Goal: Transaction & Acquisition: Book appointment/travel/reservation

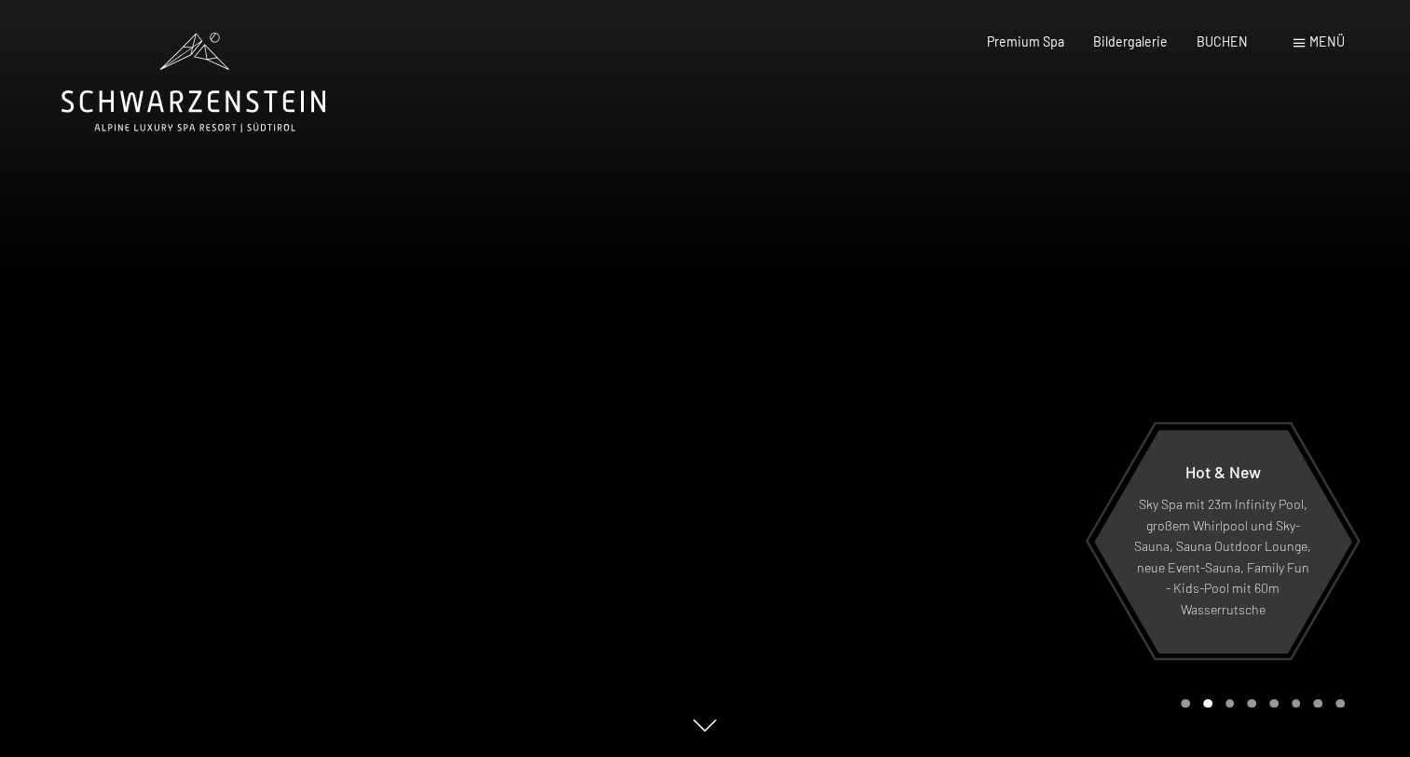
click at [1326, 44] on span "Menü" at bounding box center [1327, 42] width 35 height 16
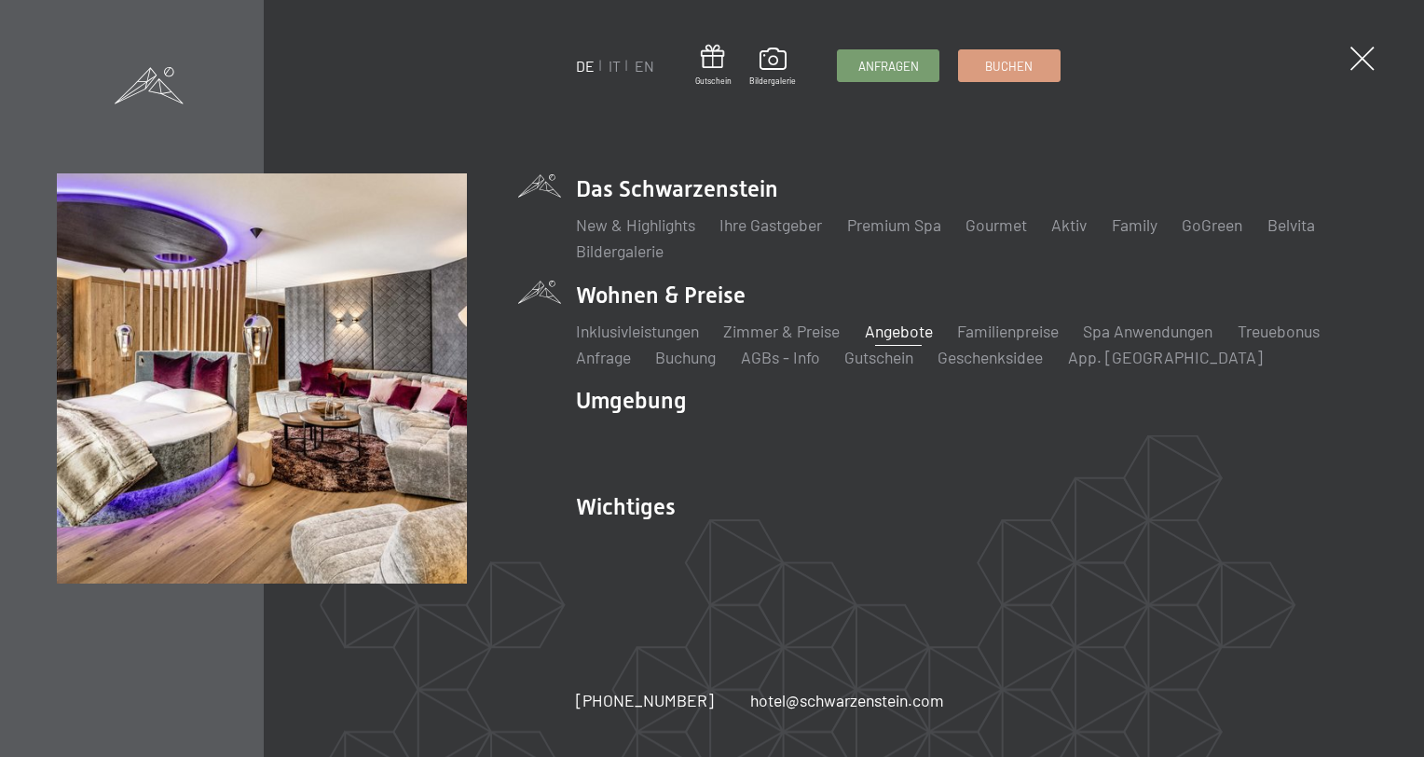
click at [906, 333] on link "Angebote" at bounding box center [899, 331] width 68 height 21
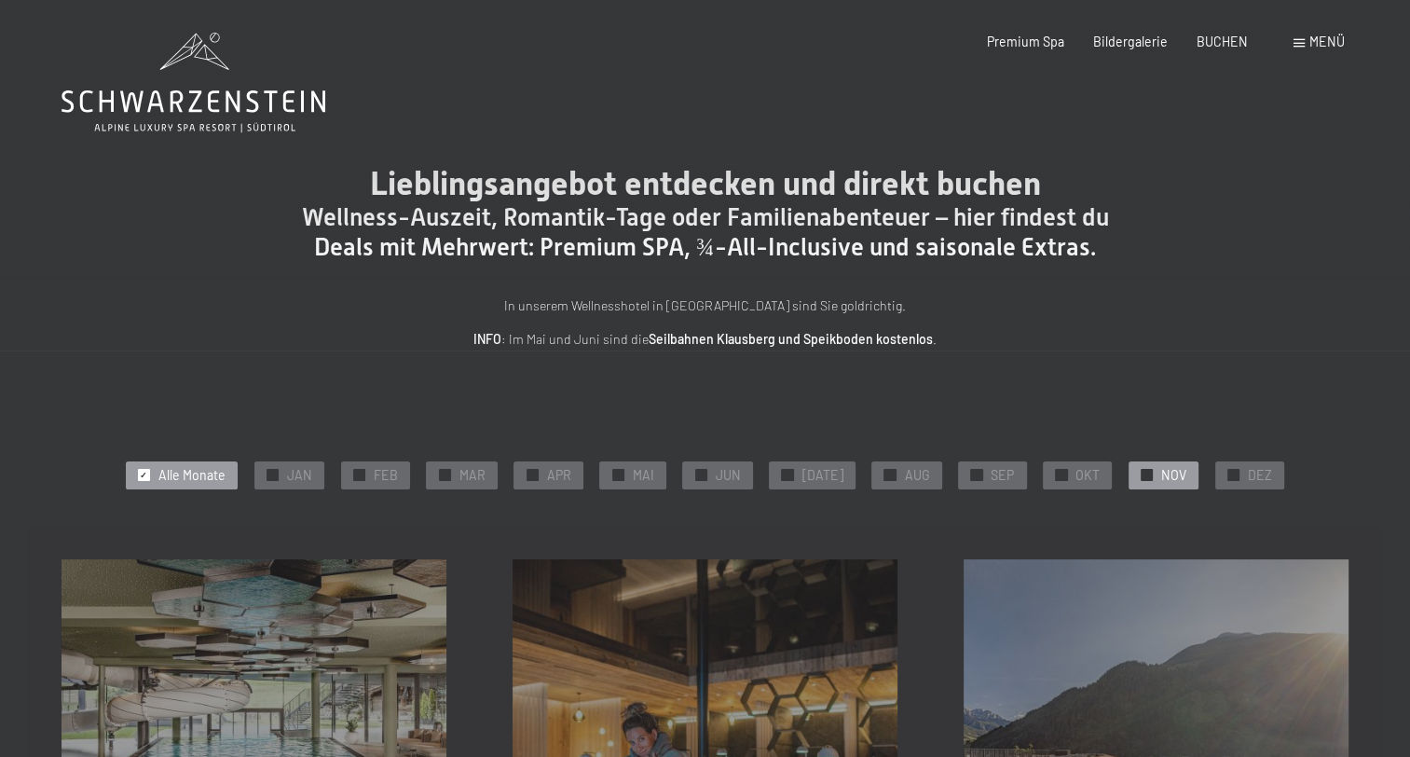
click at [1148, 477] on div "✓ NOV" at bounding box center [1164, 475] width 70 height 28
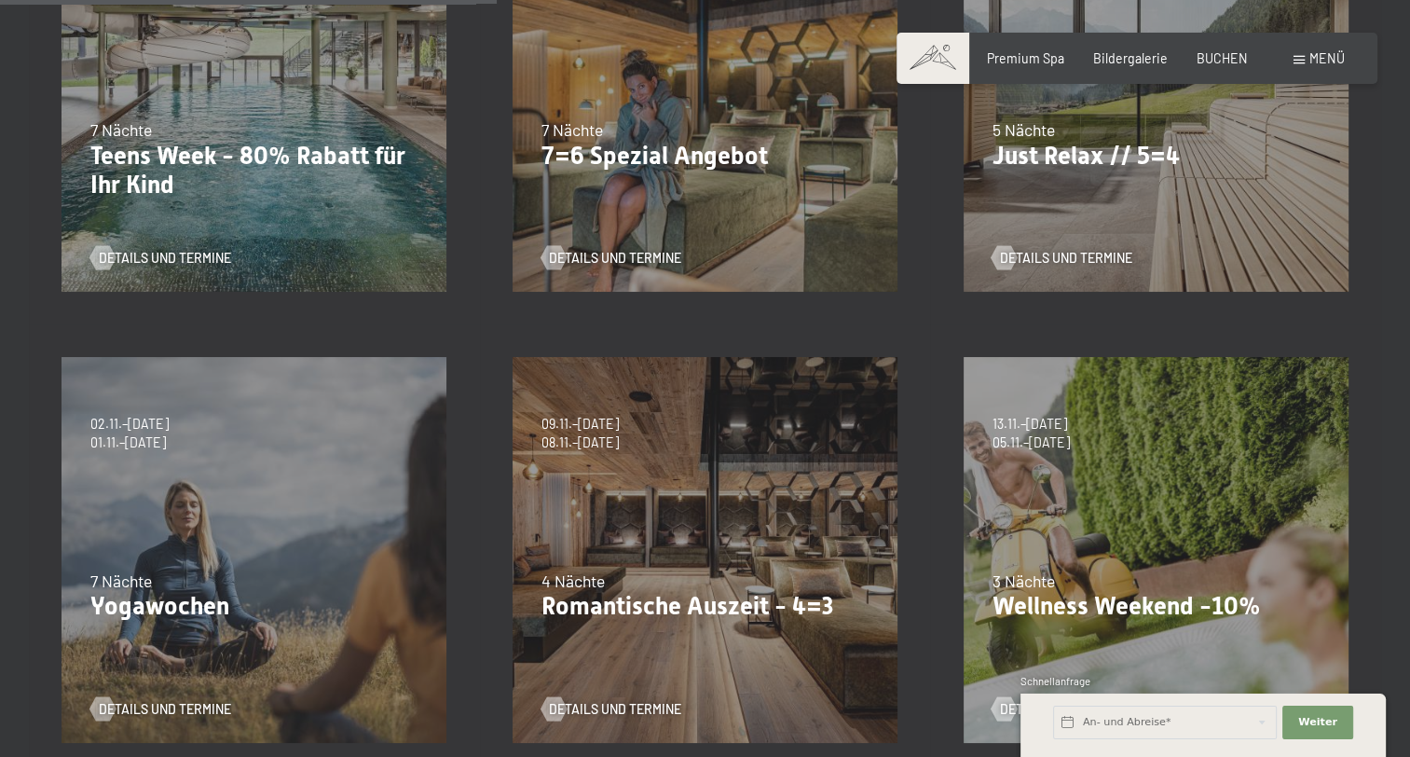
scroll to position [839, 0]
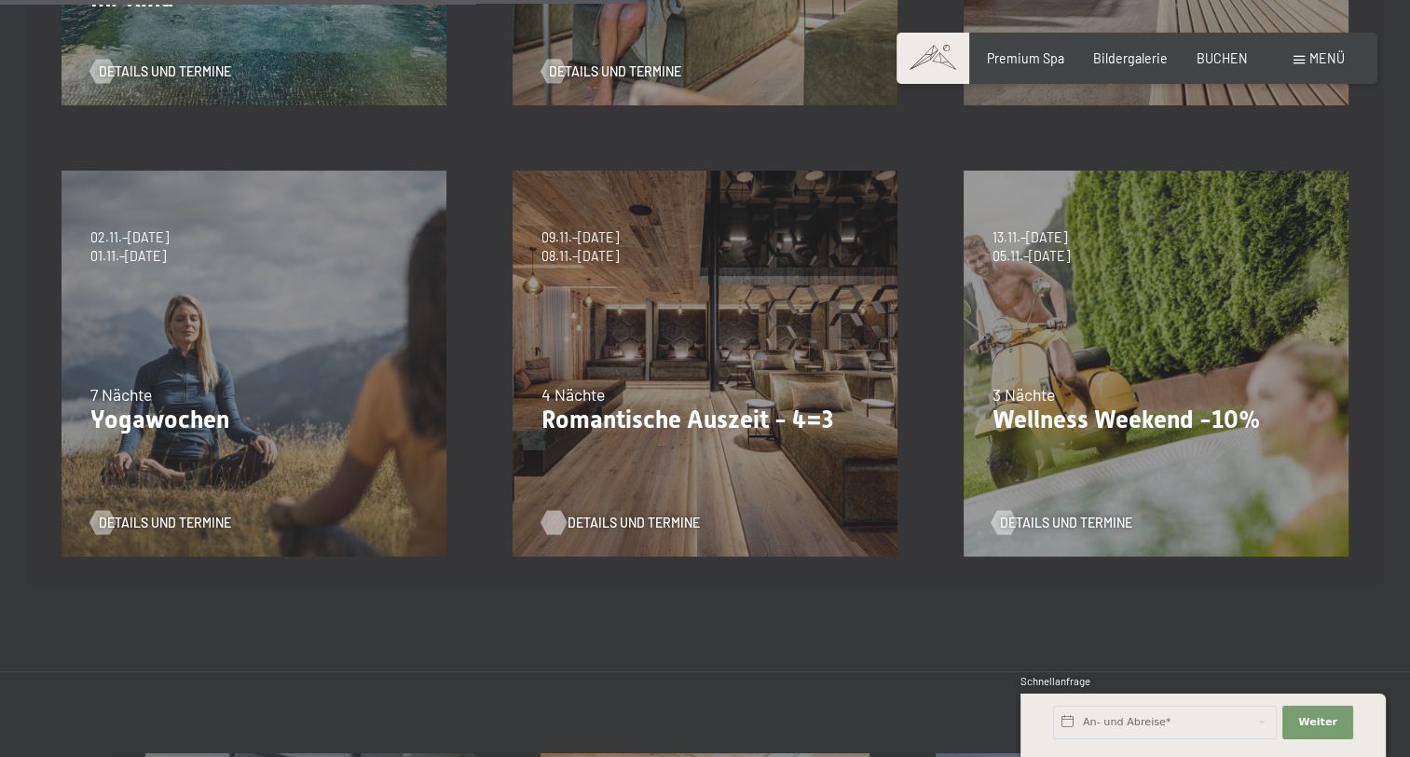
click at [647, 518] on span "Details und Termine" at bounding box center [634, 523] width 132 height 19
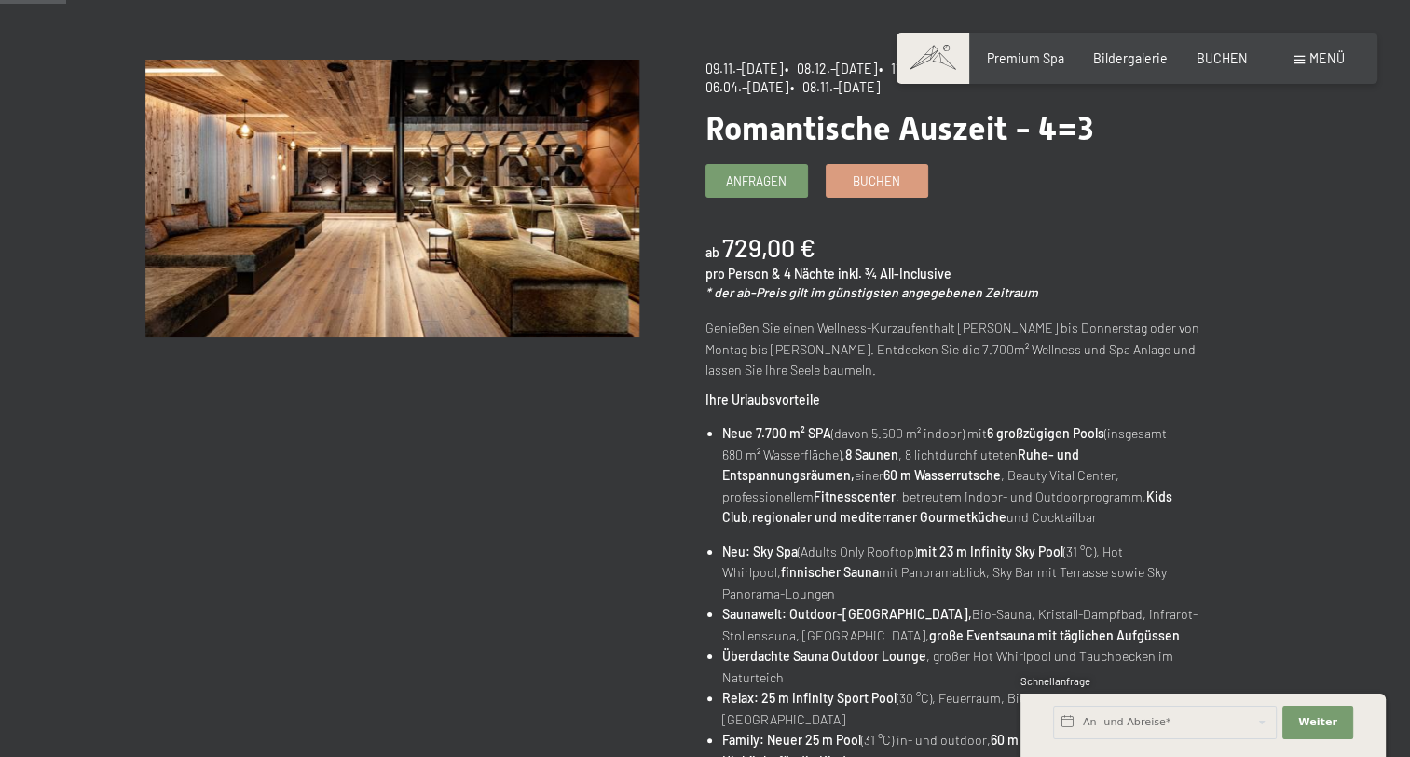
scroll to position [93, 0]
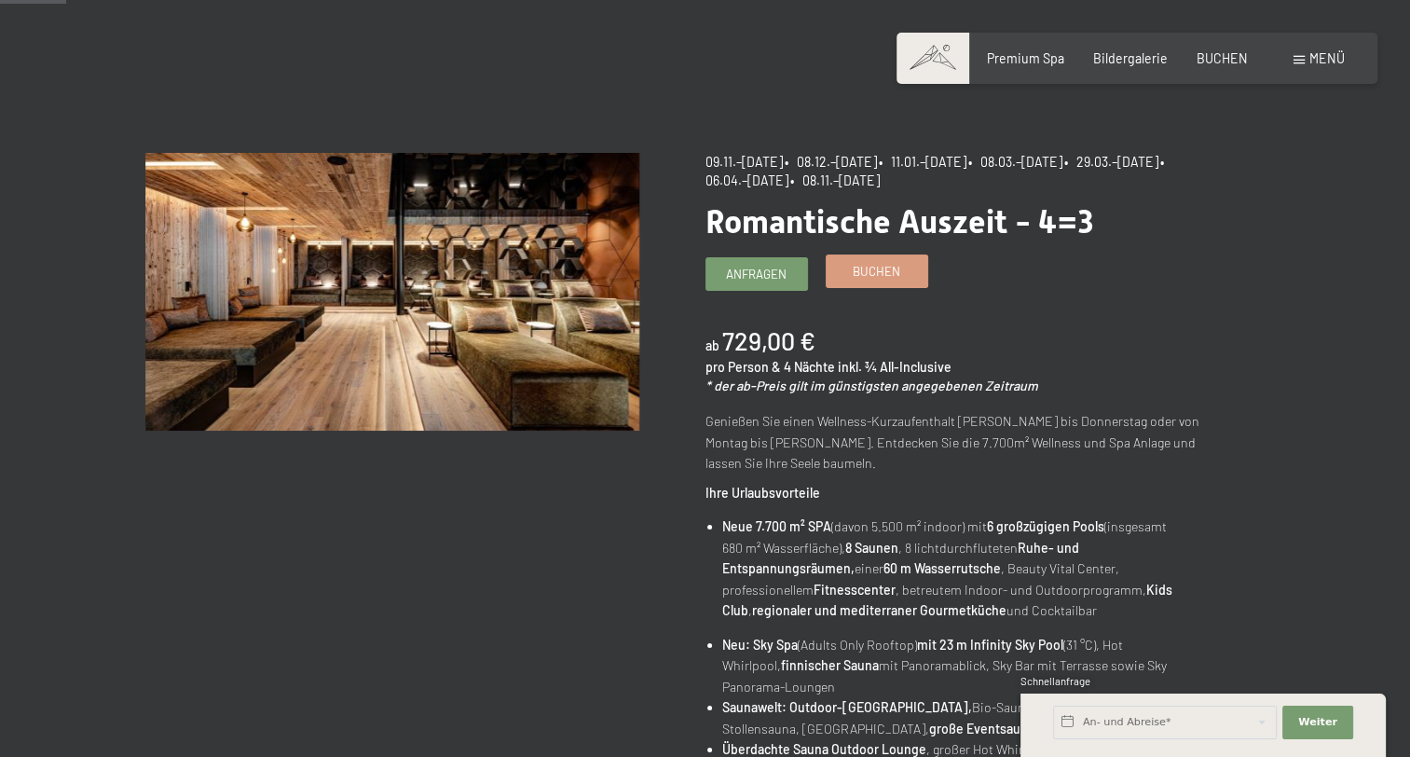
click at [892, 273] on span "Buchen" at bounding box center [877, 271] width 48 height 17
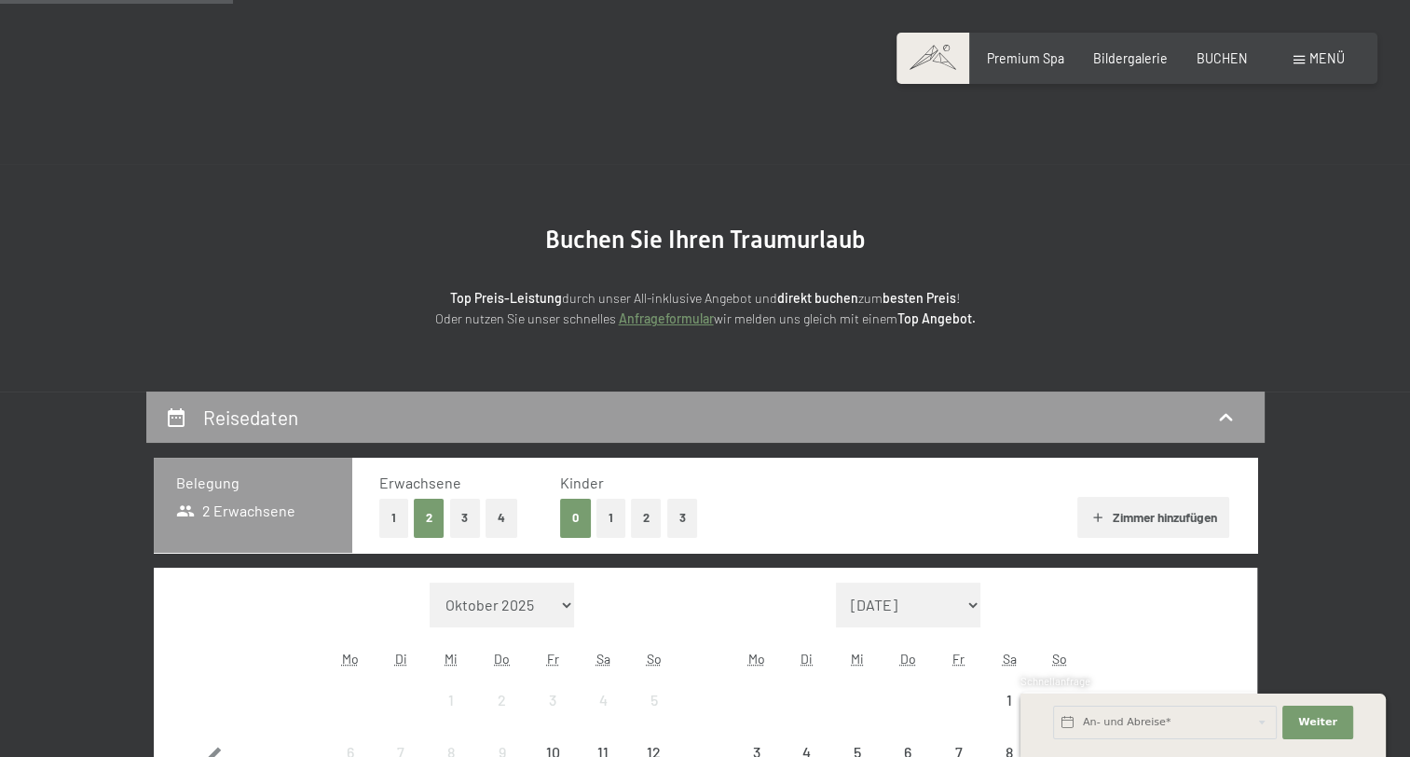
scroll to position [280, 0]
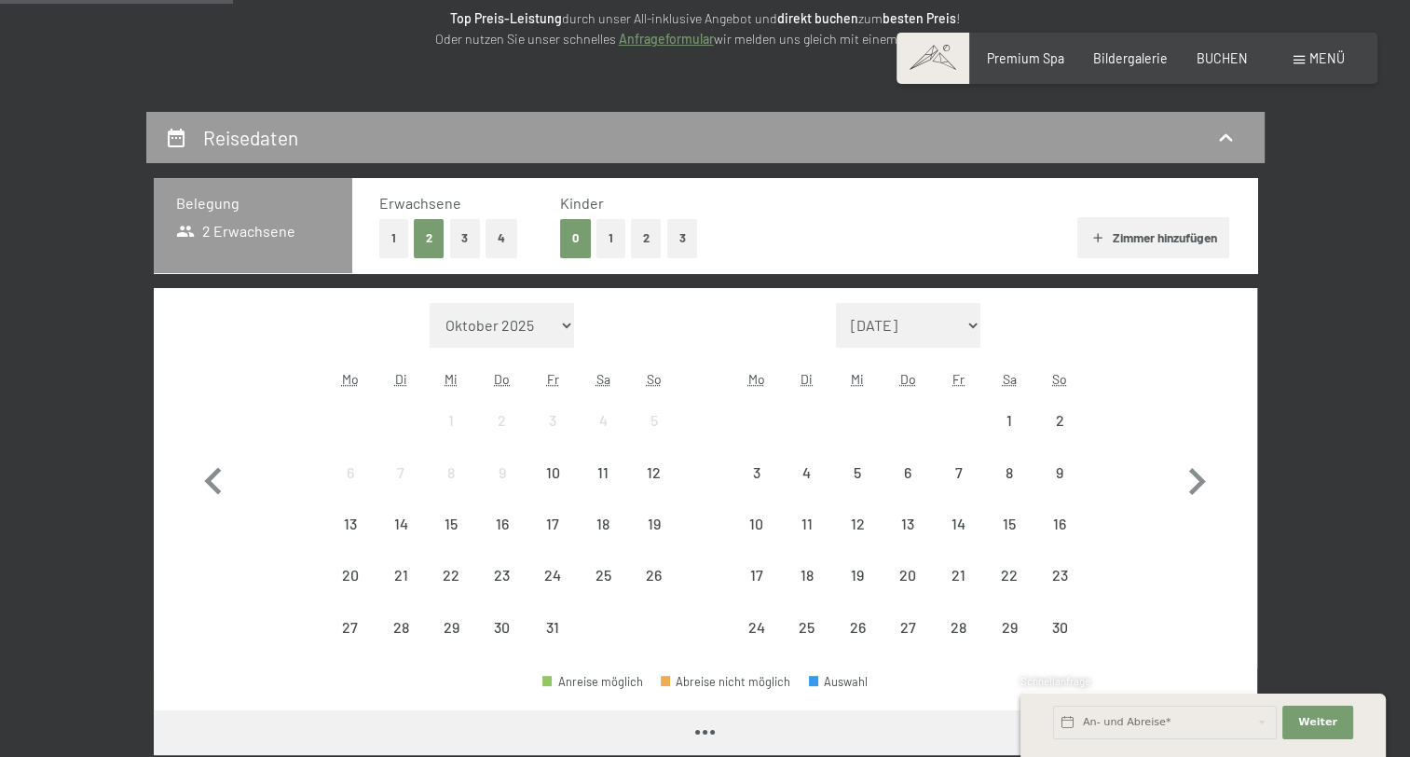
select select "2025-11-01"
select select "2025-12-01"
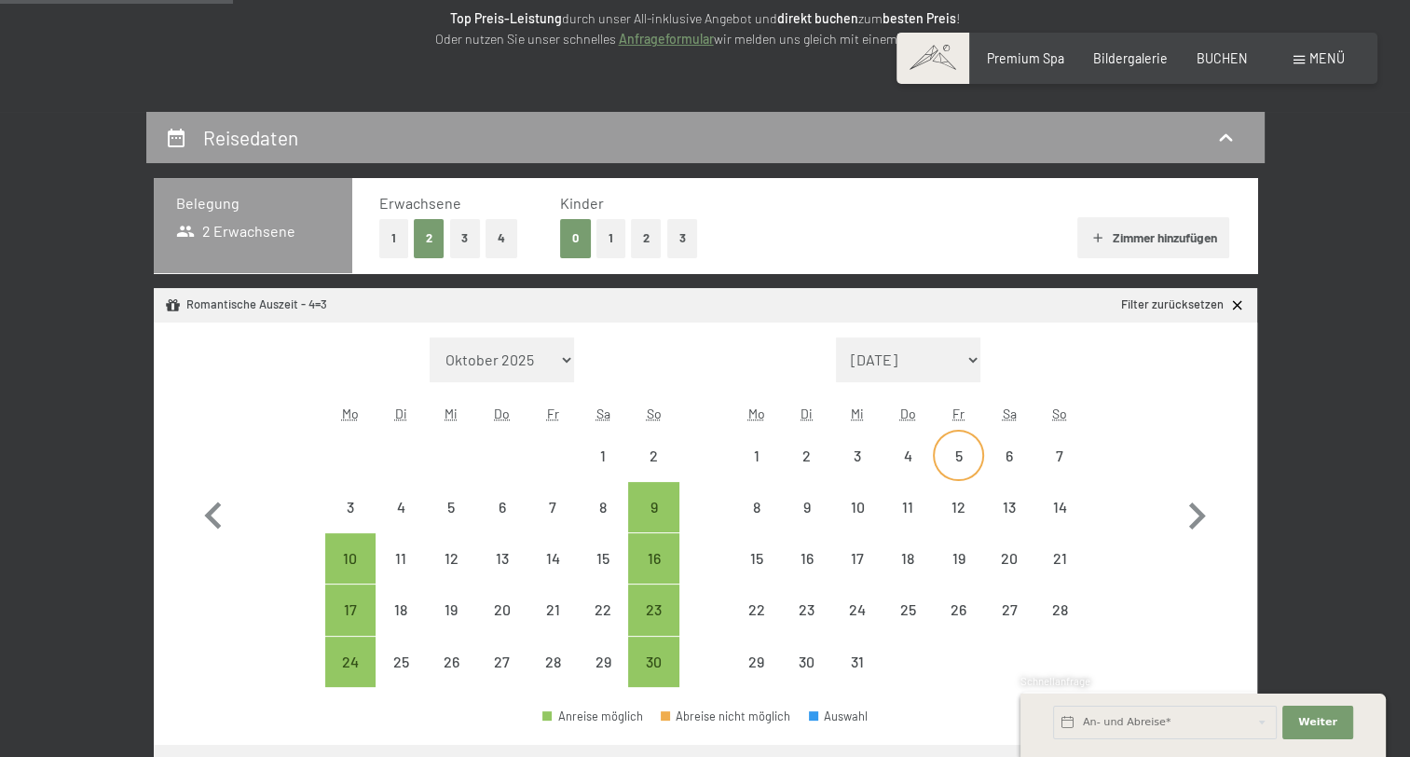
select select "2025-11-01"
select select "2025-12-01"
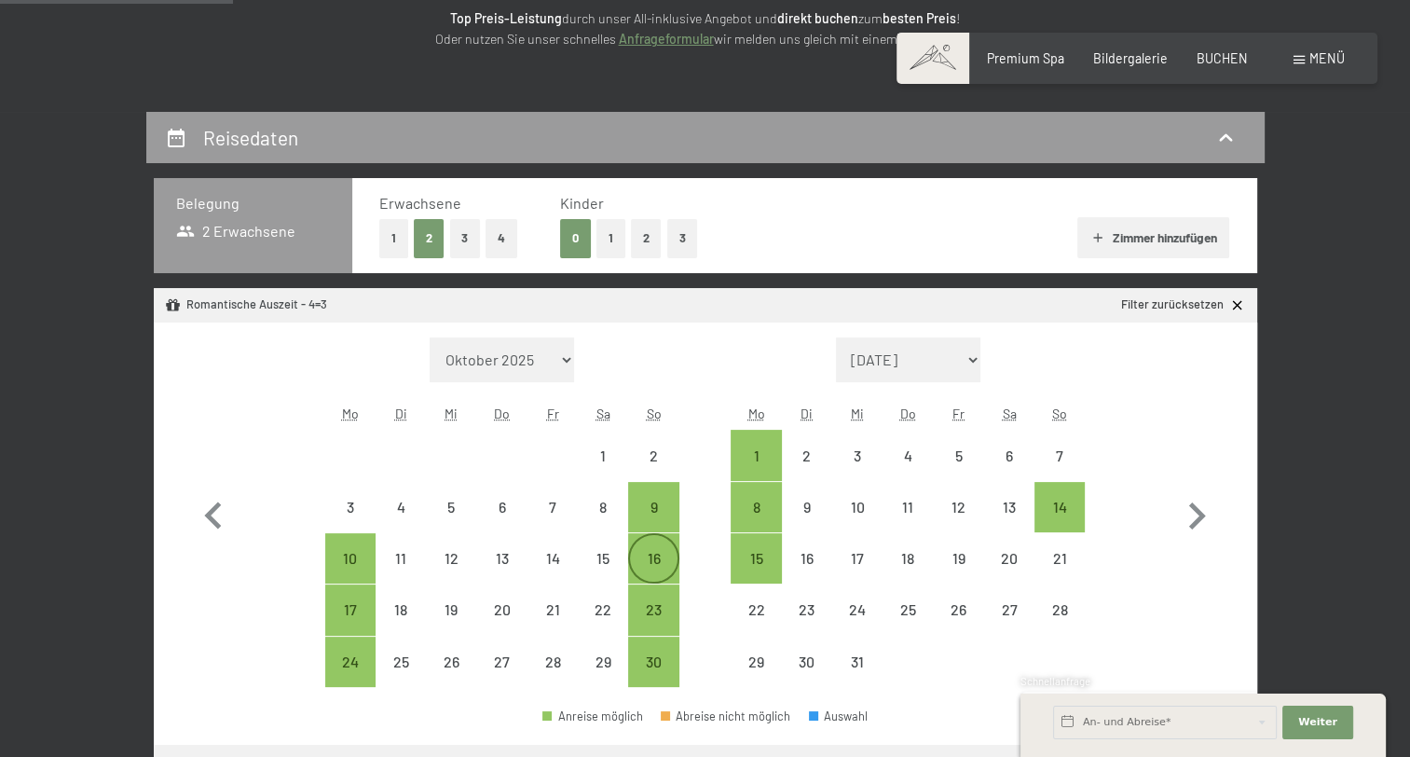
click at [660, 557] on div "16" at bounding box center [653, 574] width 47 height 47
select select "2025-11-01"
select select "2025-12-01"
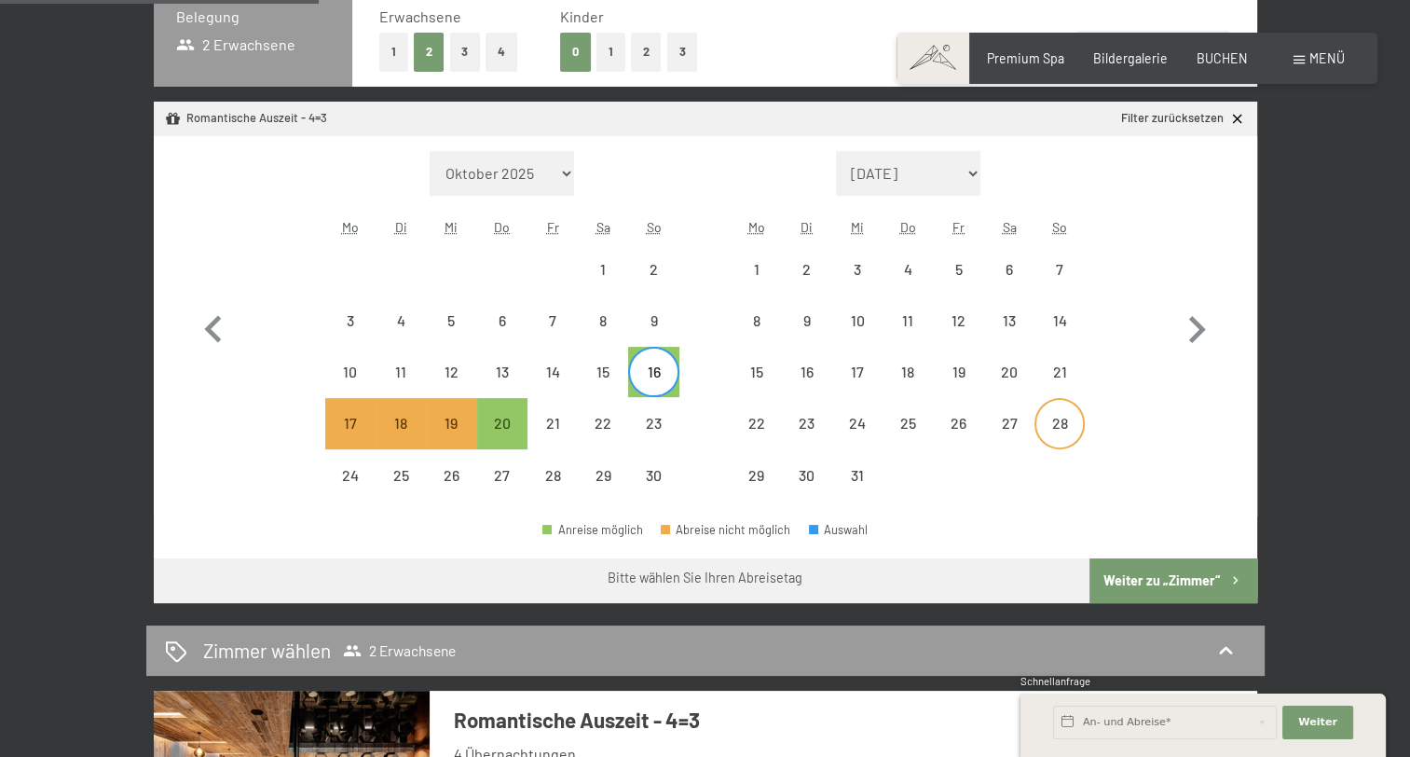
scroll to position [653, 0]
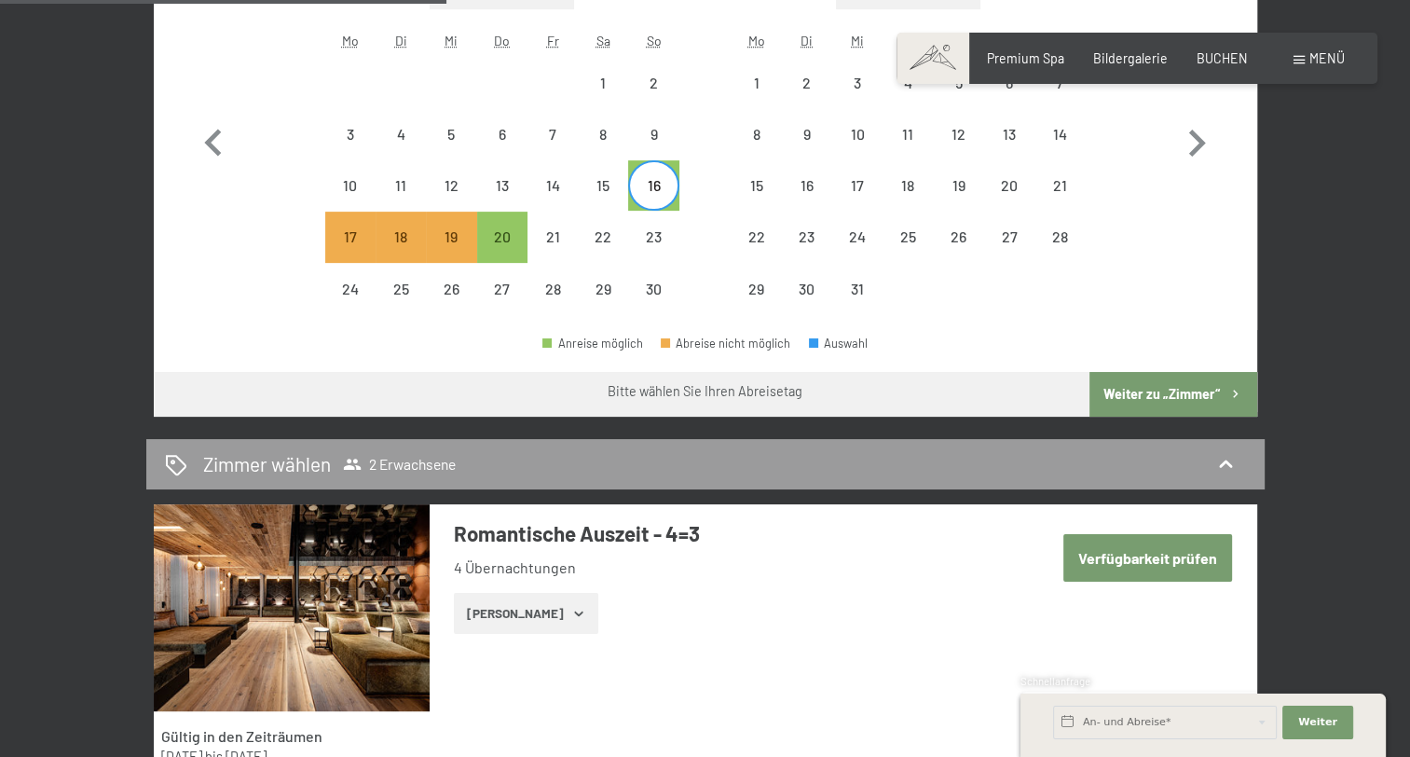
click at [1162, 392] on button "Weiter zu „Zimmer“" at bounding box center [1173, 394] width 167 height 45
select select "2025-11-01"
select select "2025-12-01"
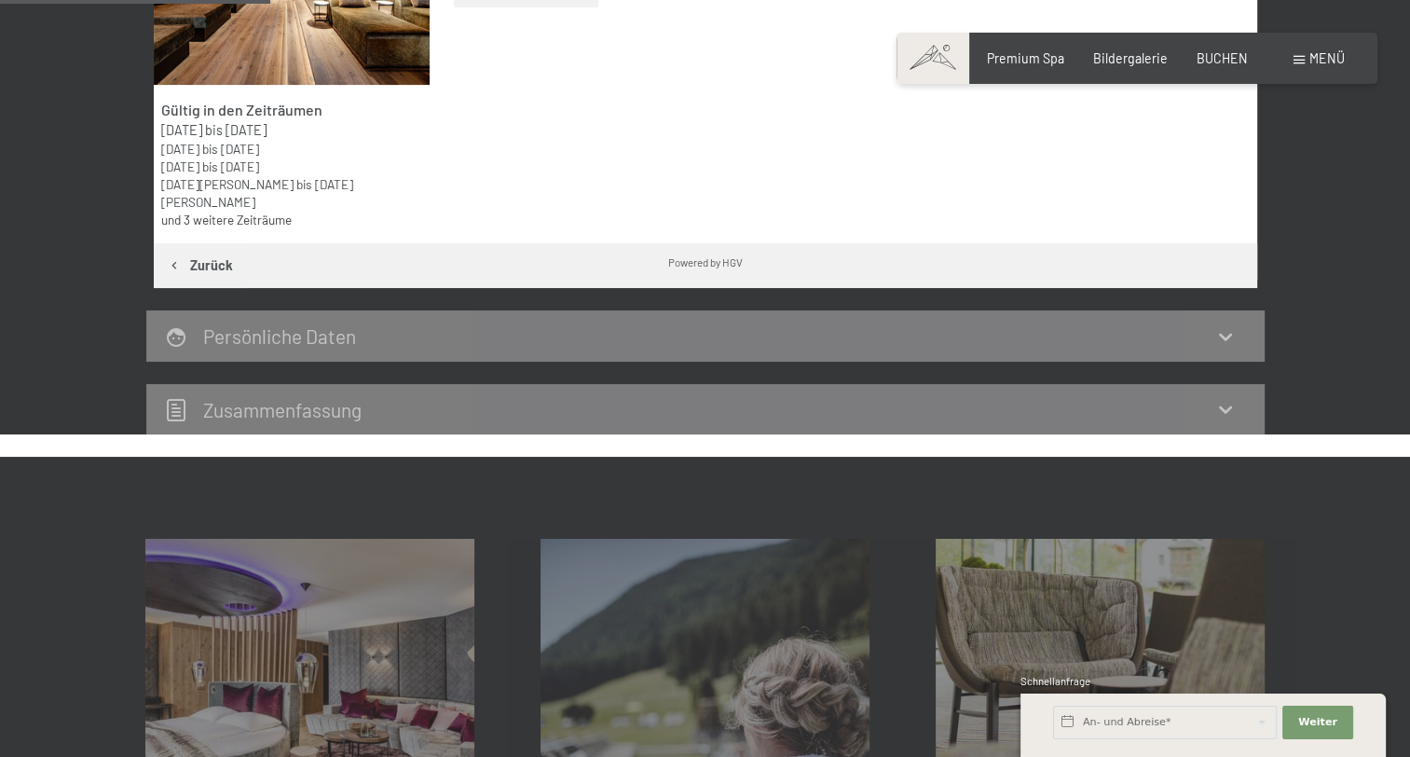
scroll to position [392, 0]
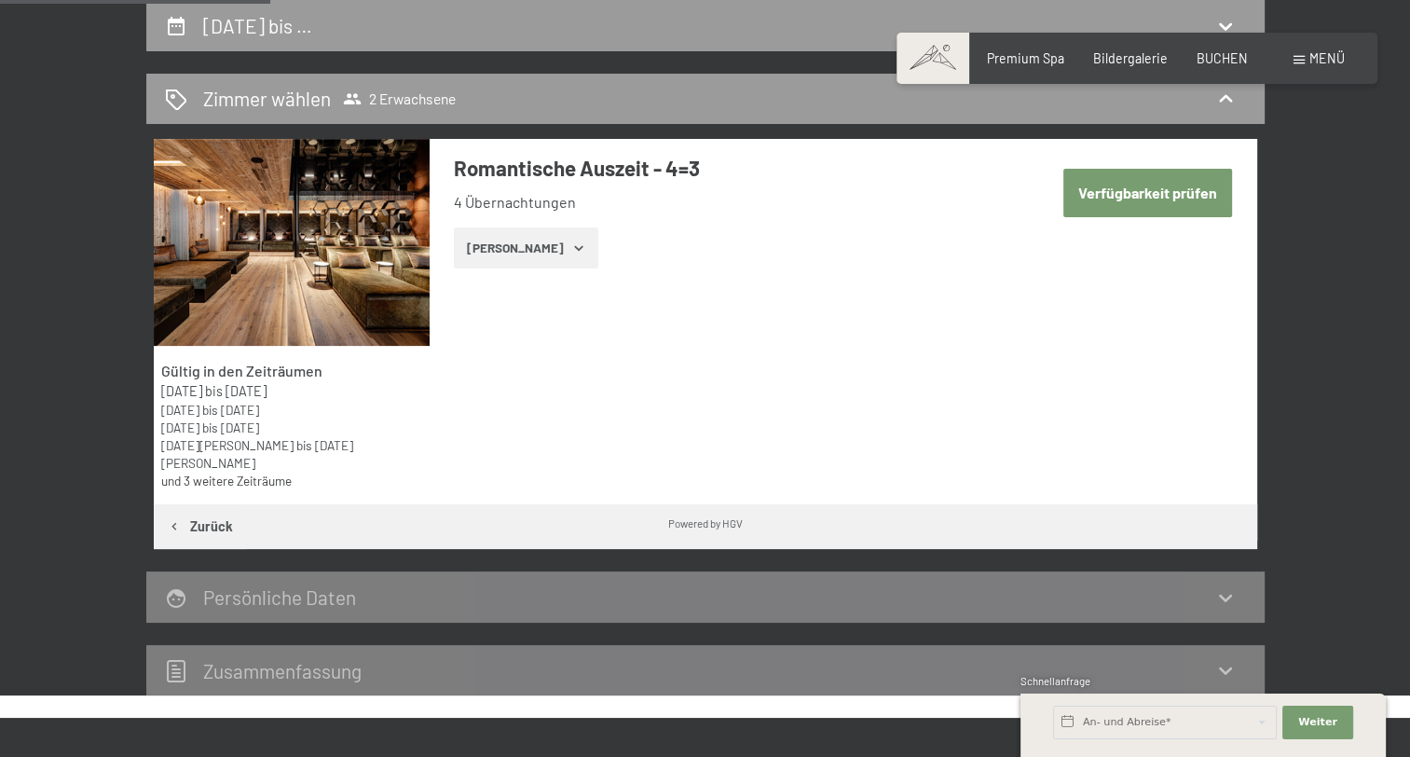
click at [571, 252] on icon "button" at bounding box center [578, 248] width 15 height 15
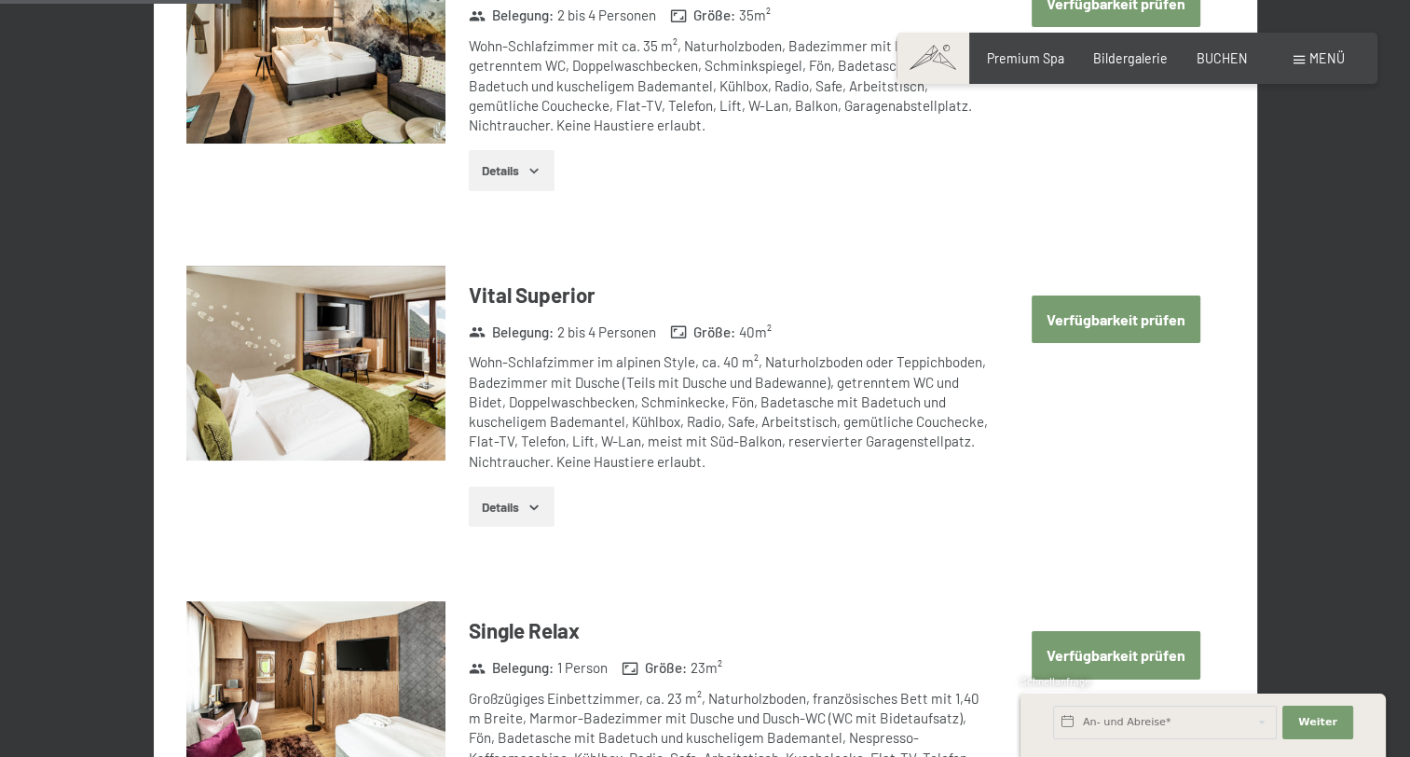
scroll to position [858, 0]
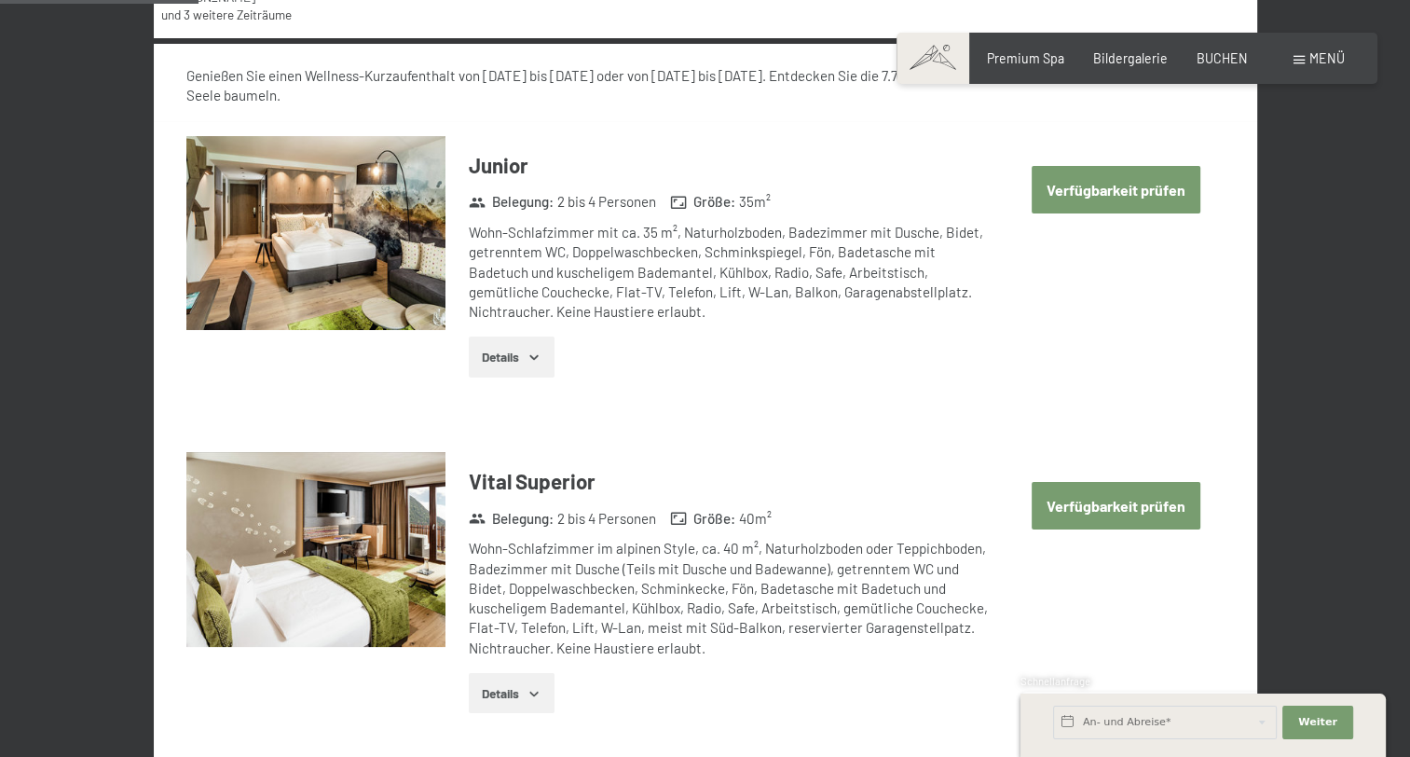
click at [1130, 181] on button "Verfügbarkeit prüfen" at bounding box center [1116, 190] width 169 height 48
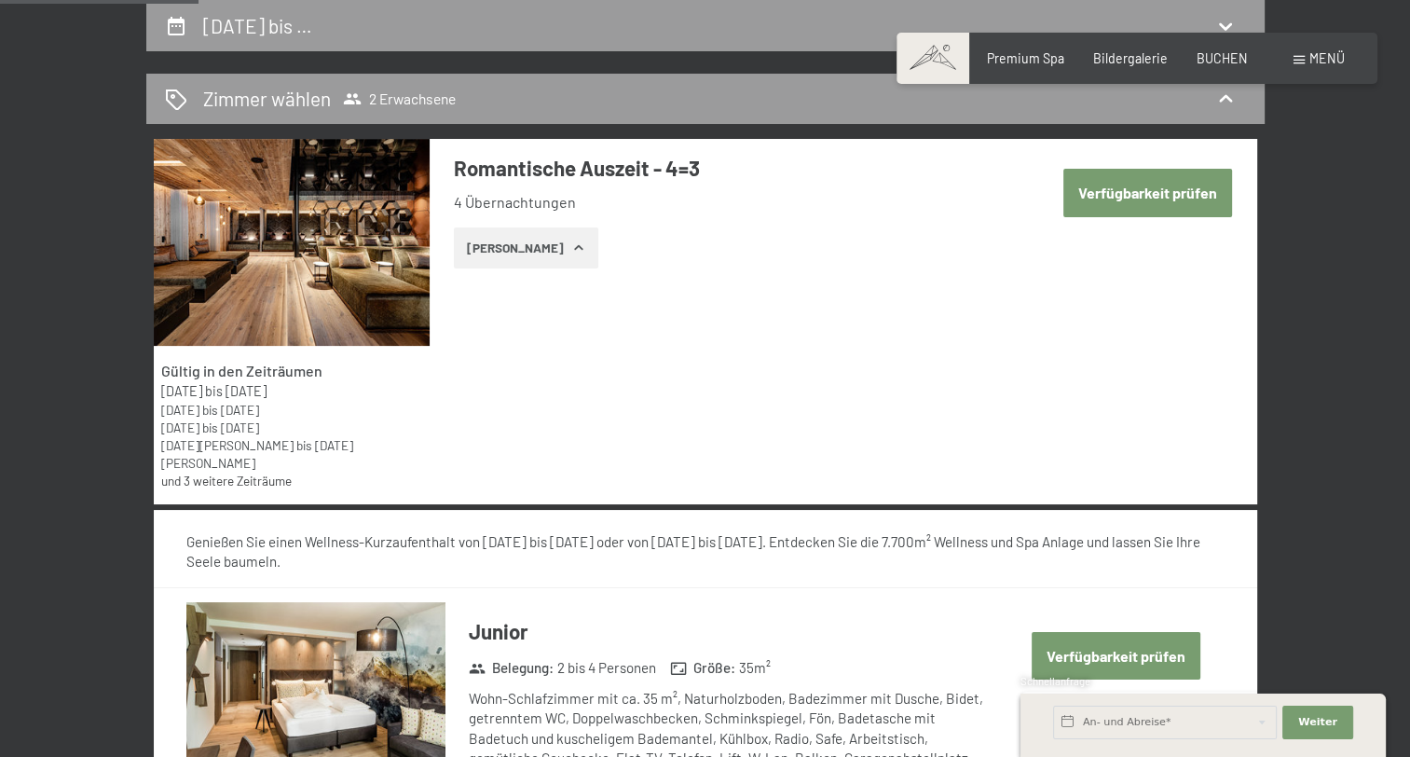
select select "2025-11-01"
select select "2025-12-01"
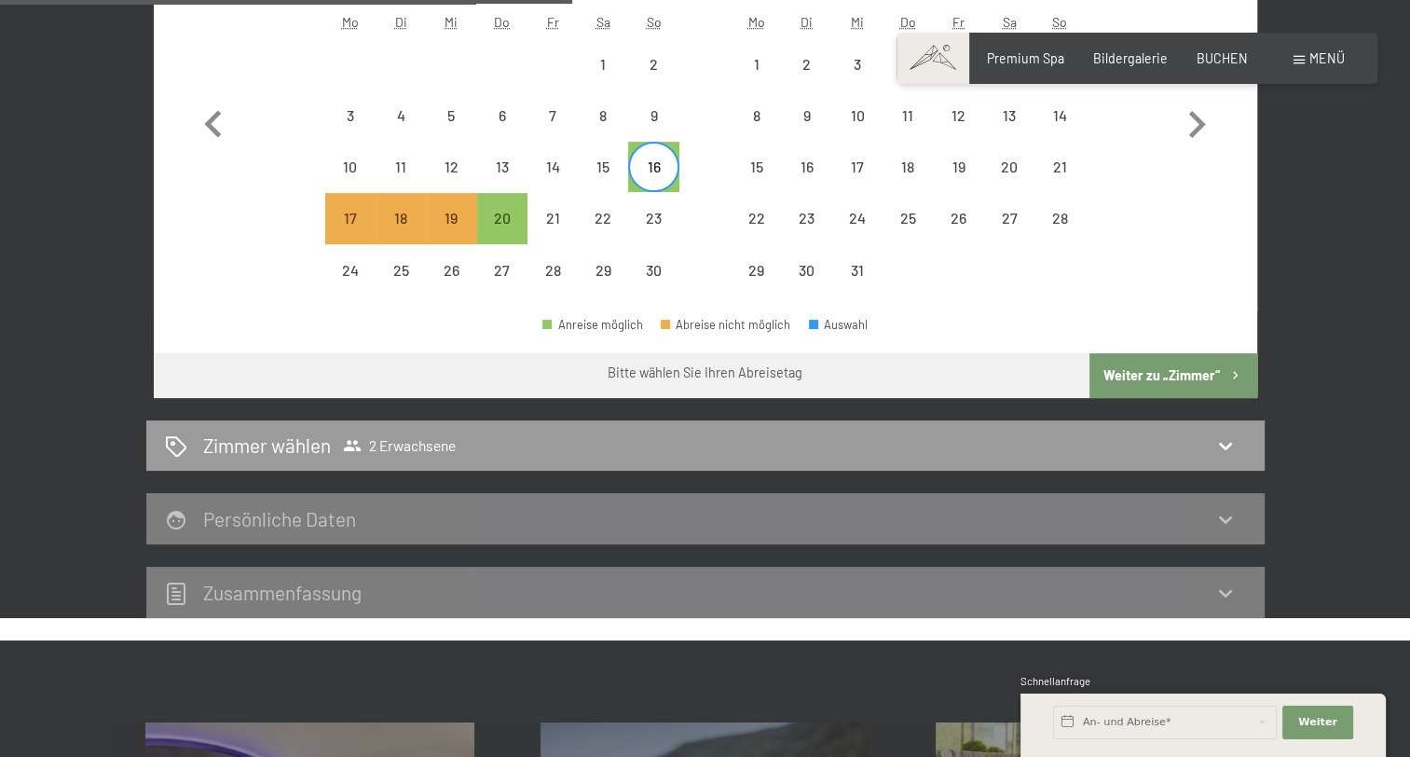
scroll to position [951, 0]
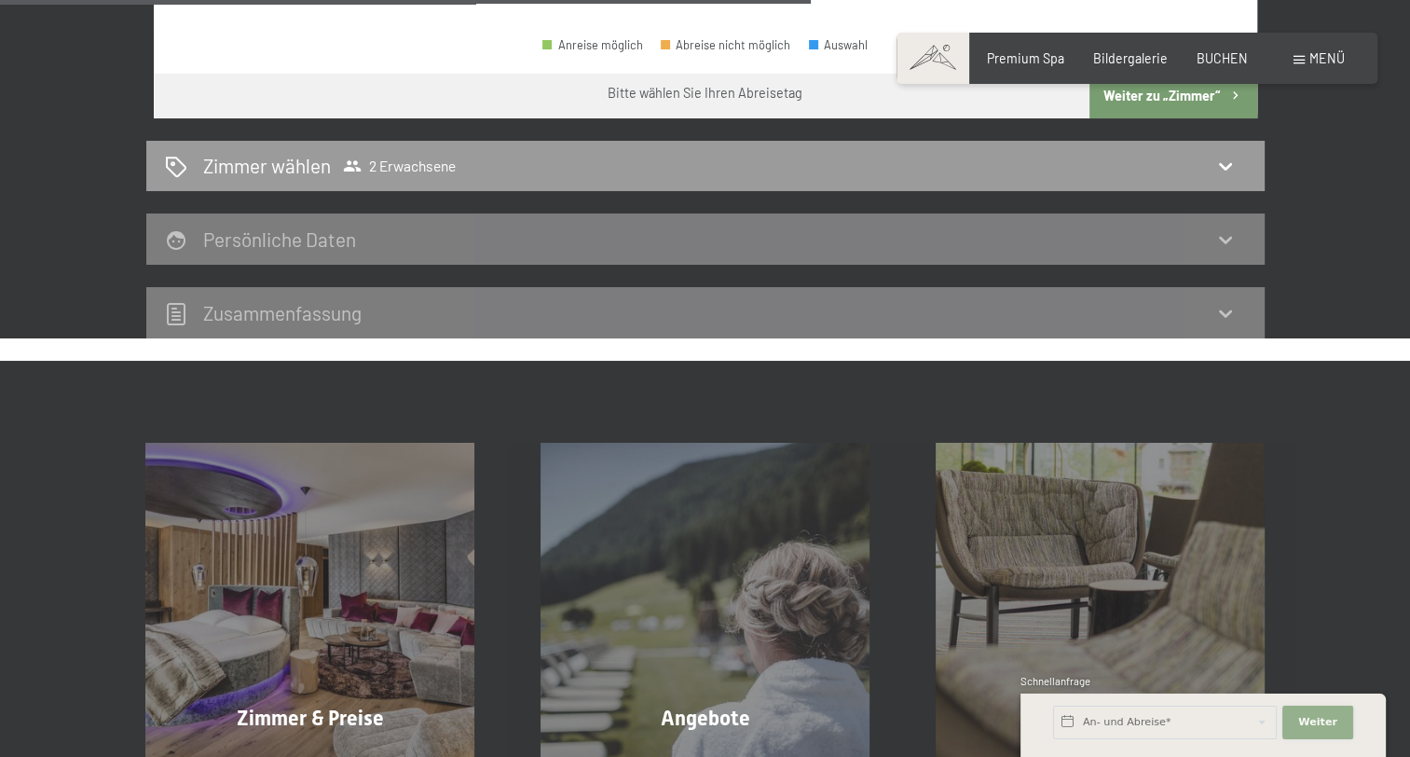
click at [1301, 720] on span "Weiter" at bounding box center [1318, 722] width 39 height 15
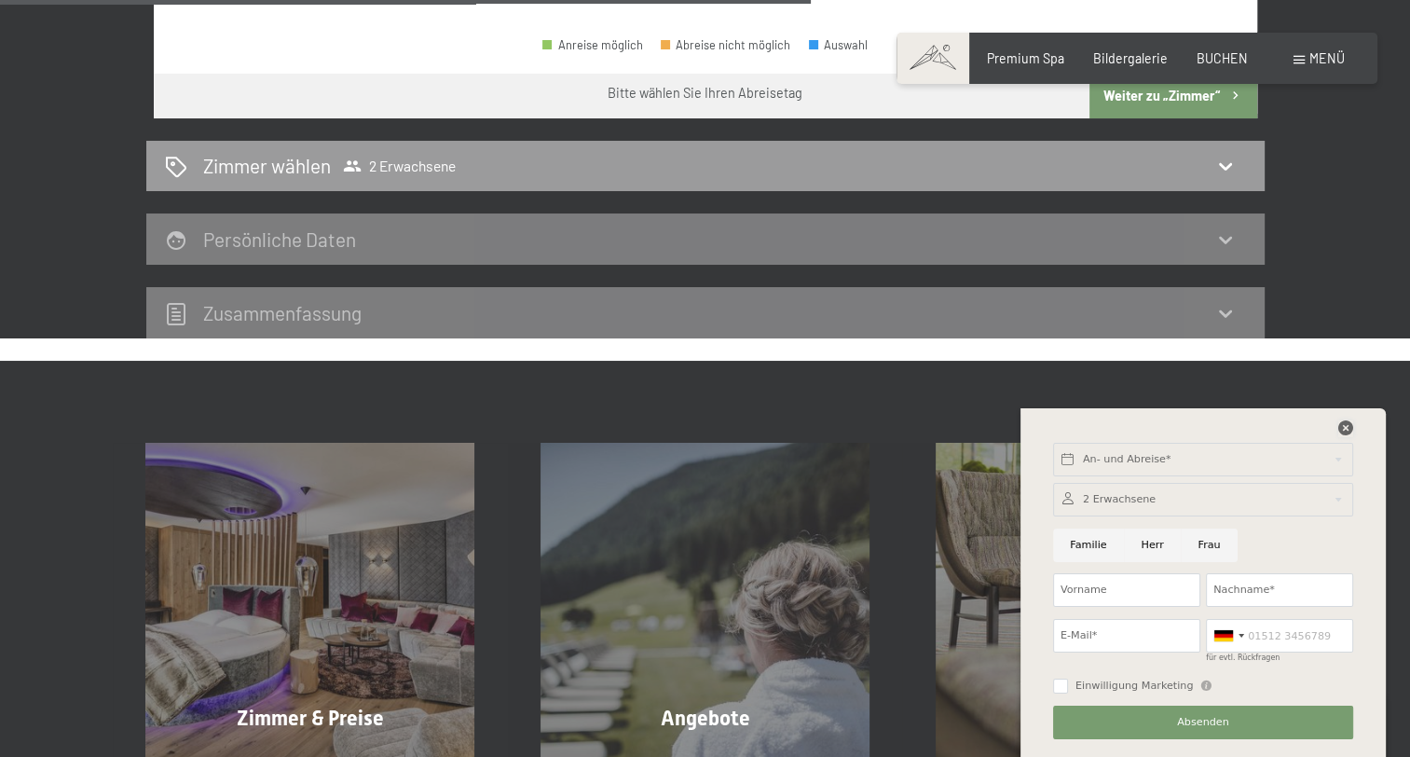
click at [1343, 425] on icon at bounding box center [1346, 427] width 15 height 15
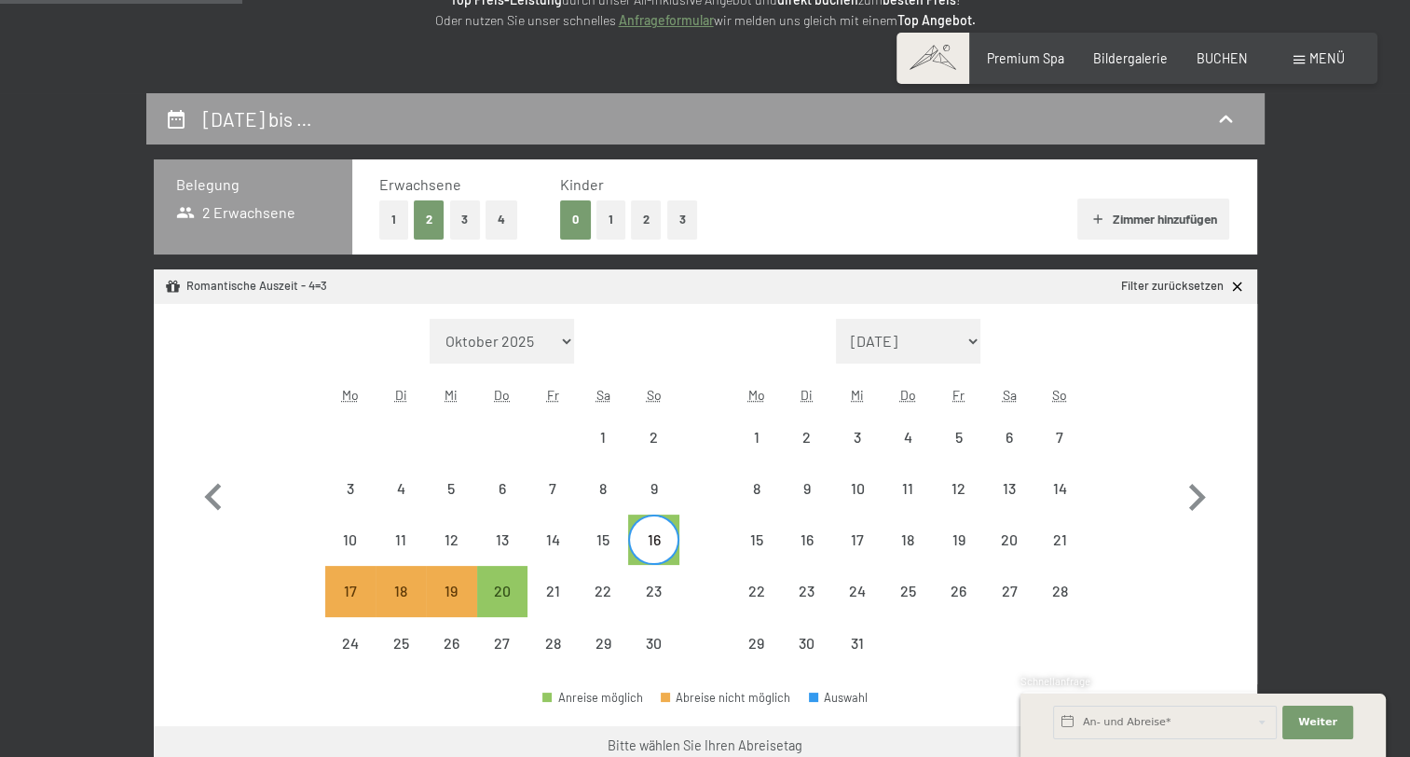
scroll to position [578, 0]
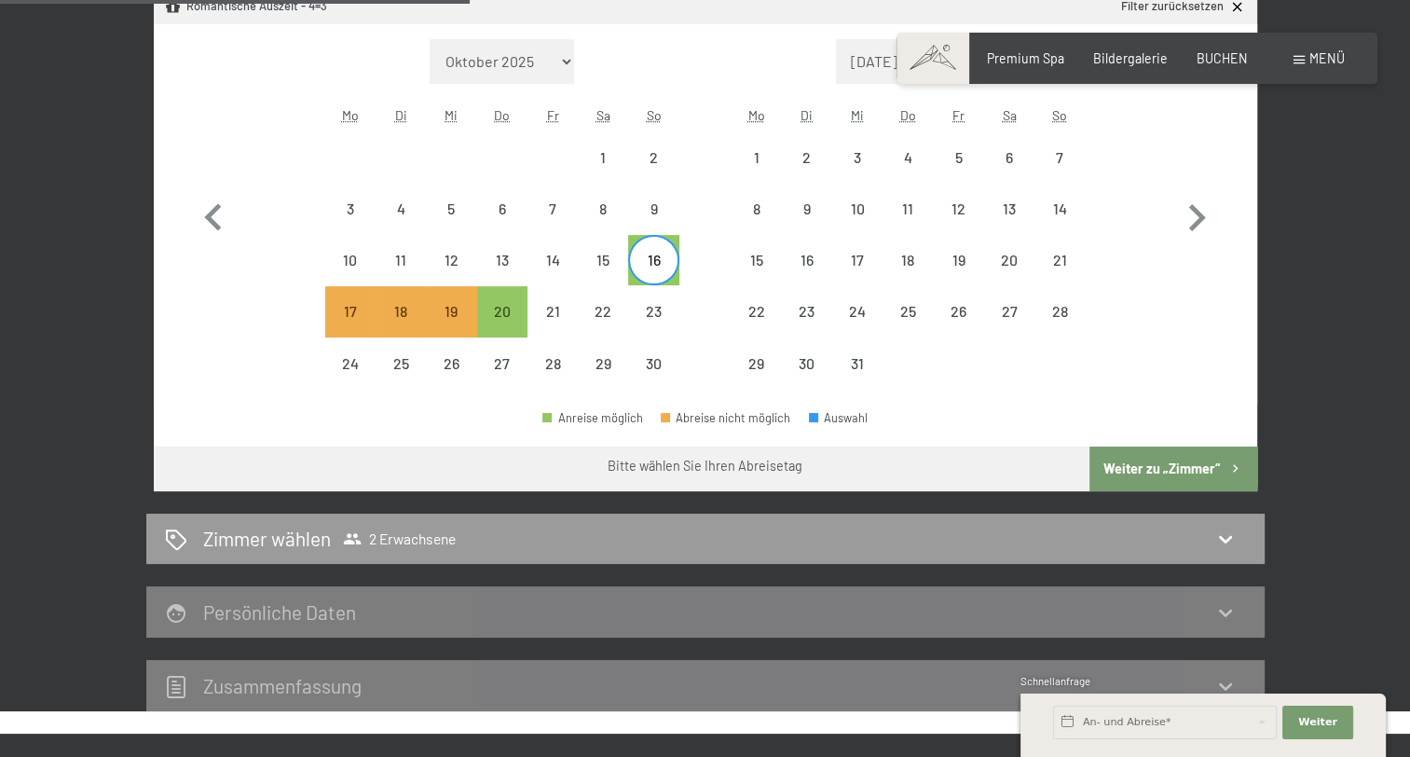
click at [1183, 466] on button "Weiter zu „Zimmer“" at bounding box center [1173, 469] width 167 height 45
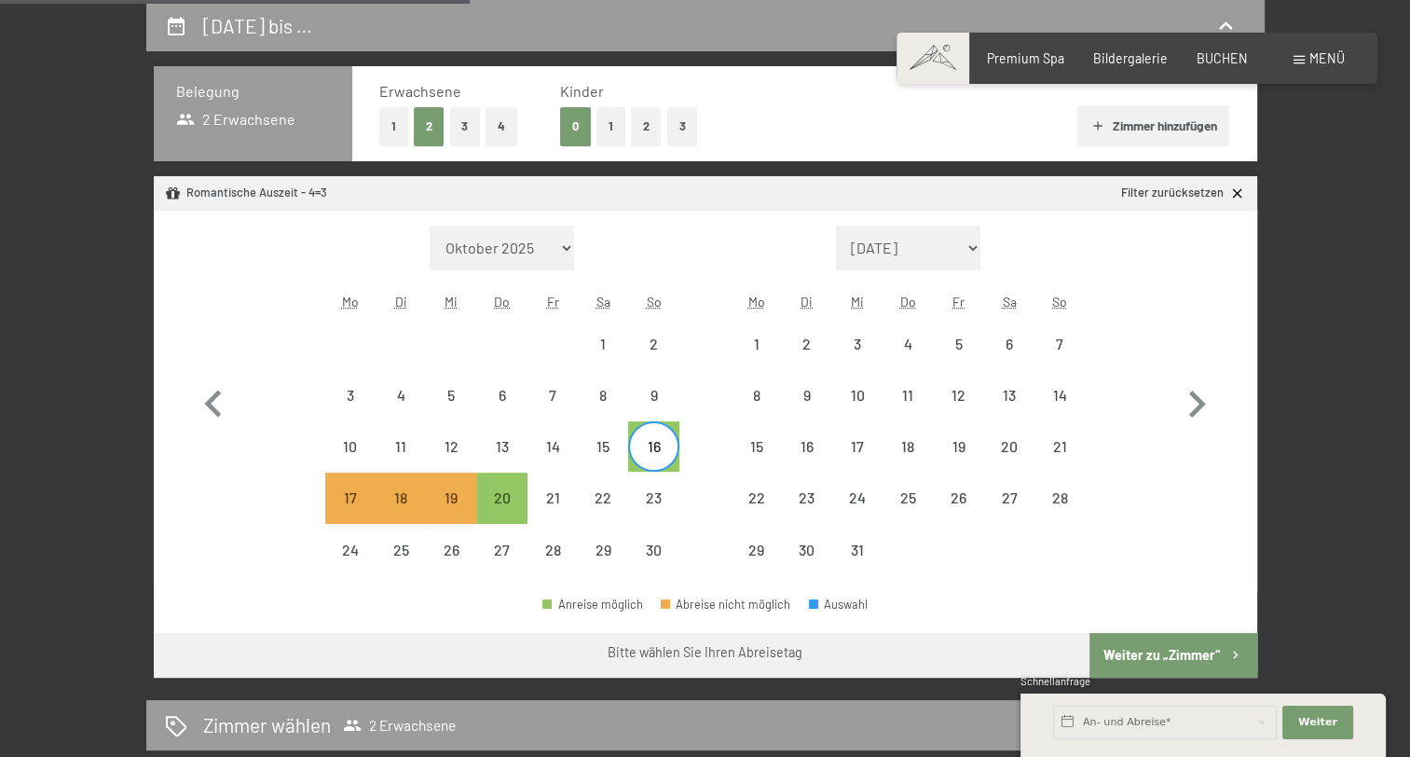
select select "2025-11-01"
select select "2025-12-01"
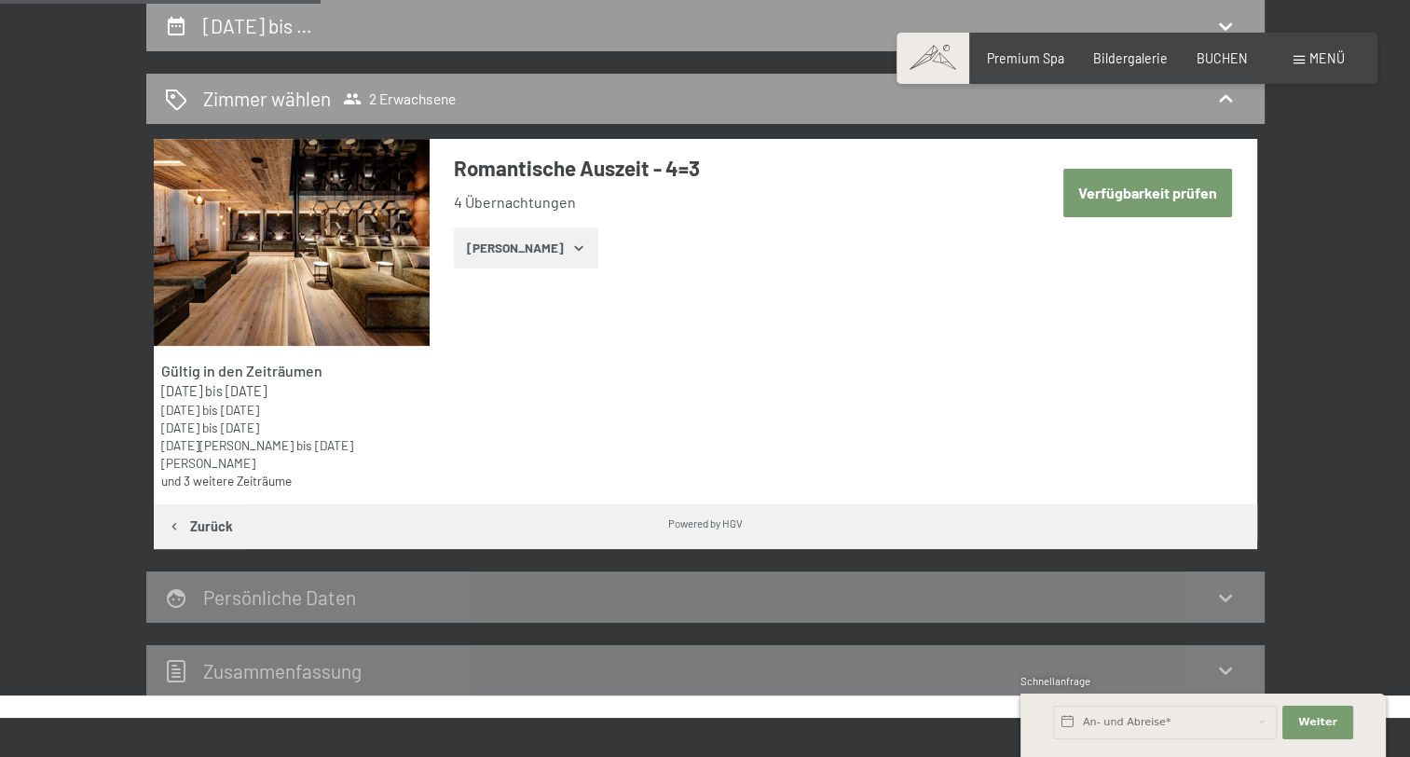
click at [546, 254] on button "Zeige Zimmer" at bounding box center [526, 247] width 144 height 41
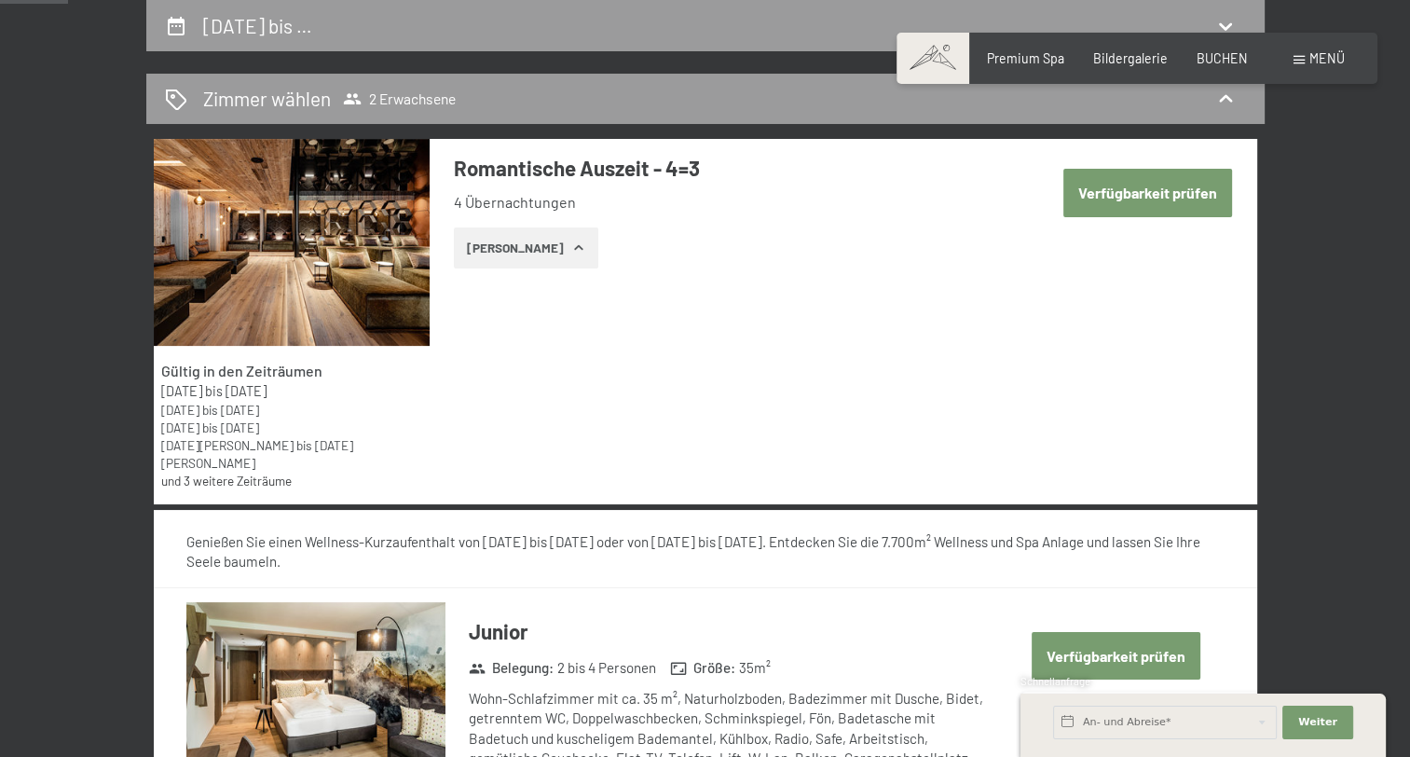
scroll to position [298, 0]
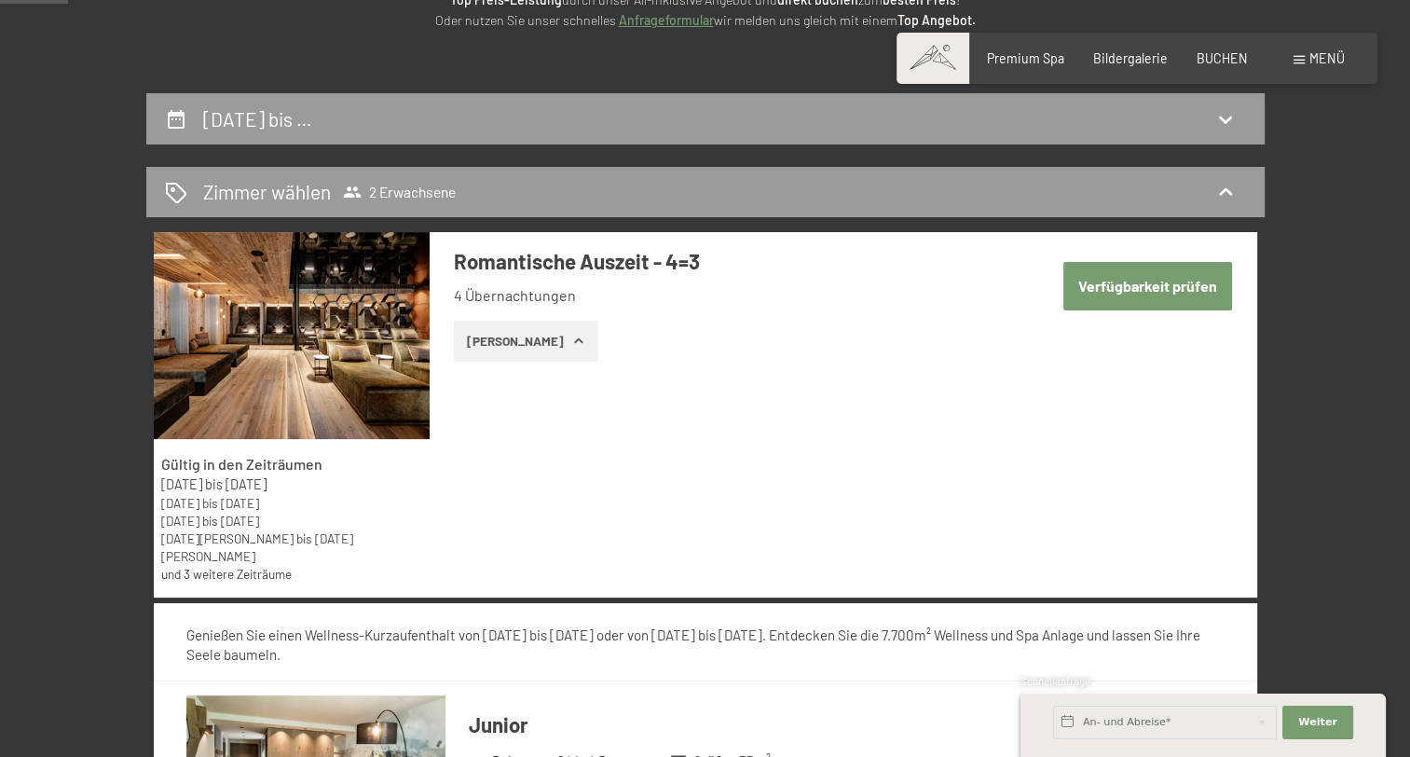
click at [1126, 283] on button "Verfügbarkeit prüfen" at bounding box center [1148, 286] width 169 height 48
select select "2025-11-01"
select select "2025-12-01"
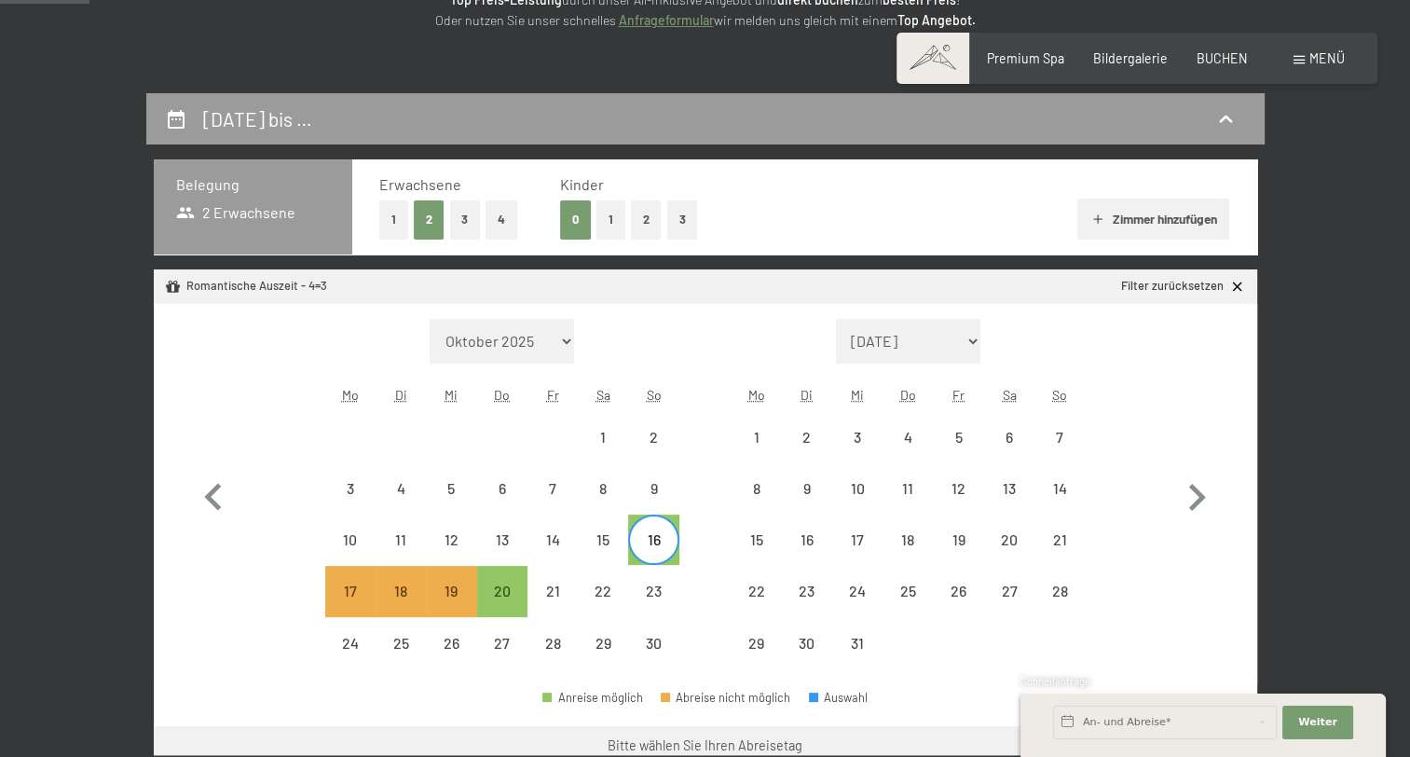
scroll to position [392, 0]
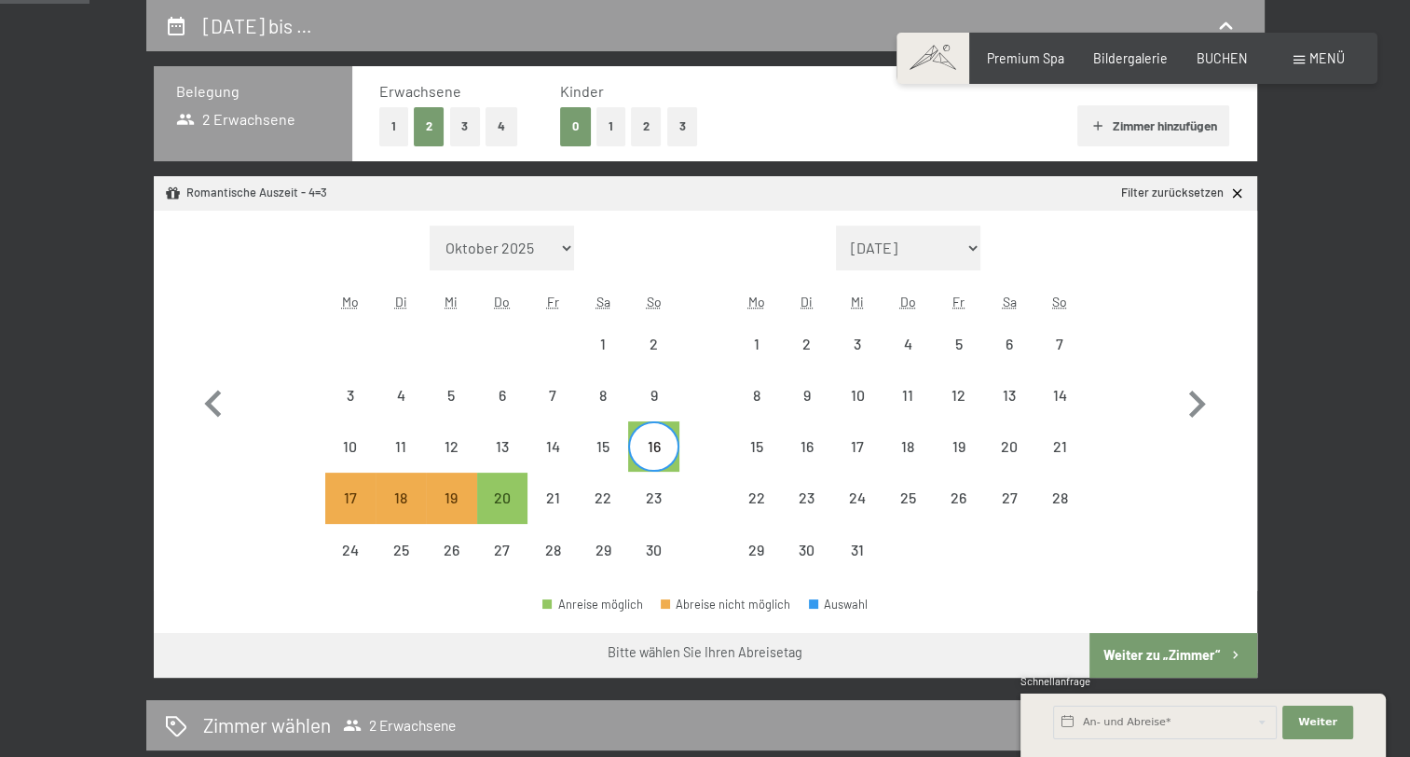
click at [1146, 650] on button "Weiter zu „Zimmer“" at bounding box center [1173, 655] width 167 height 45
select select "2025-11-01"
select select "2025-12-01"
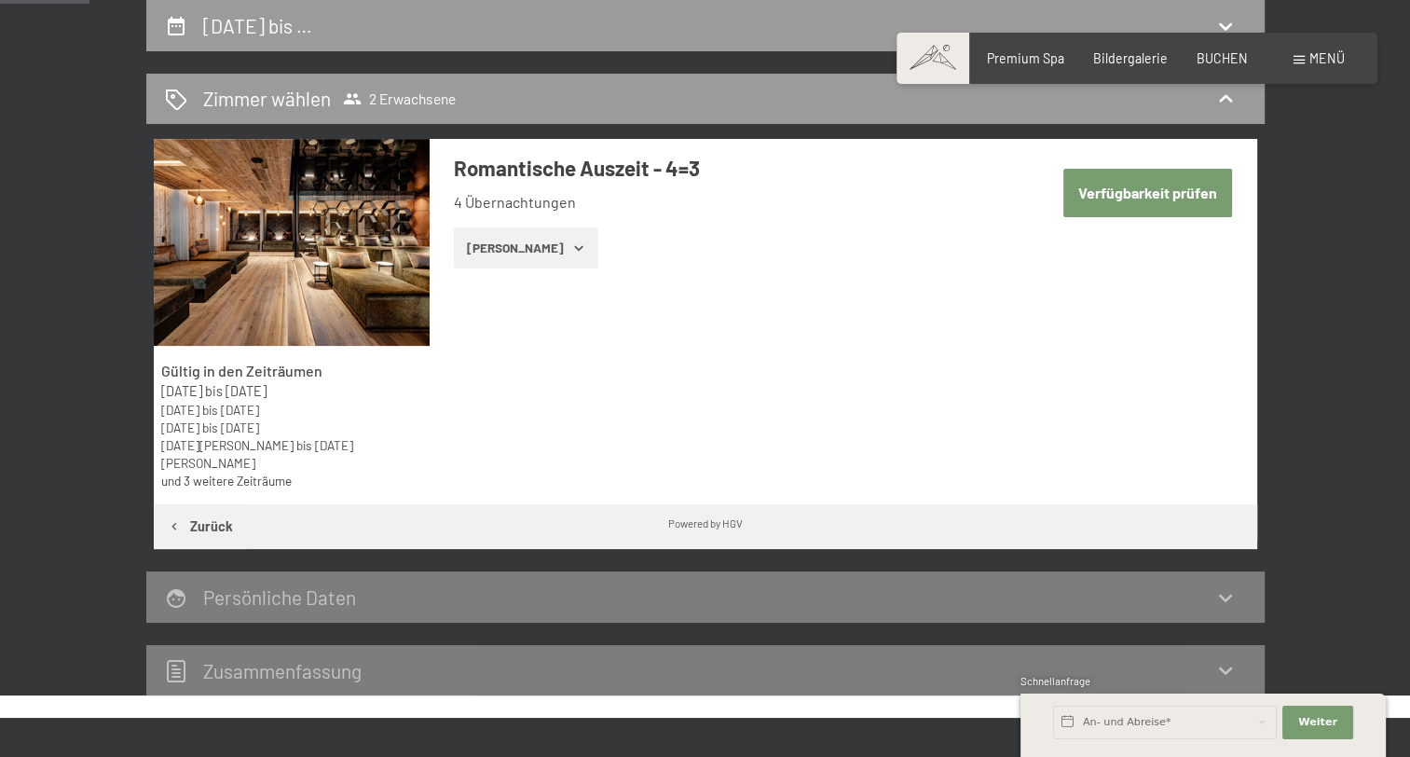
click at [1134, 194] on button "Verfügbarkeit prüfen" at bounding box center [1148, 193] width 169 height 48
select select "2025-11-01"
select select "2025-12-01"
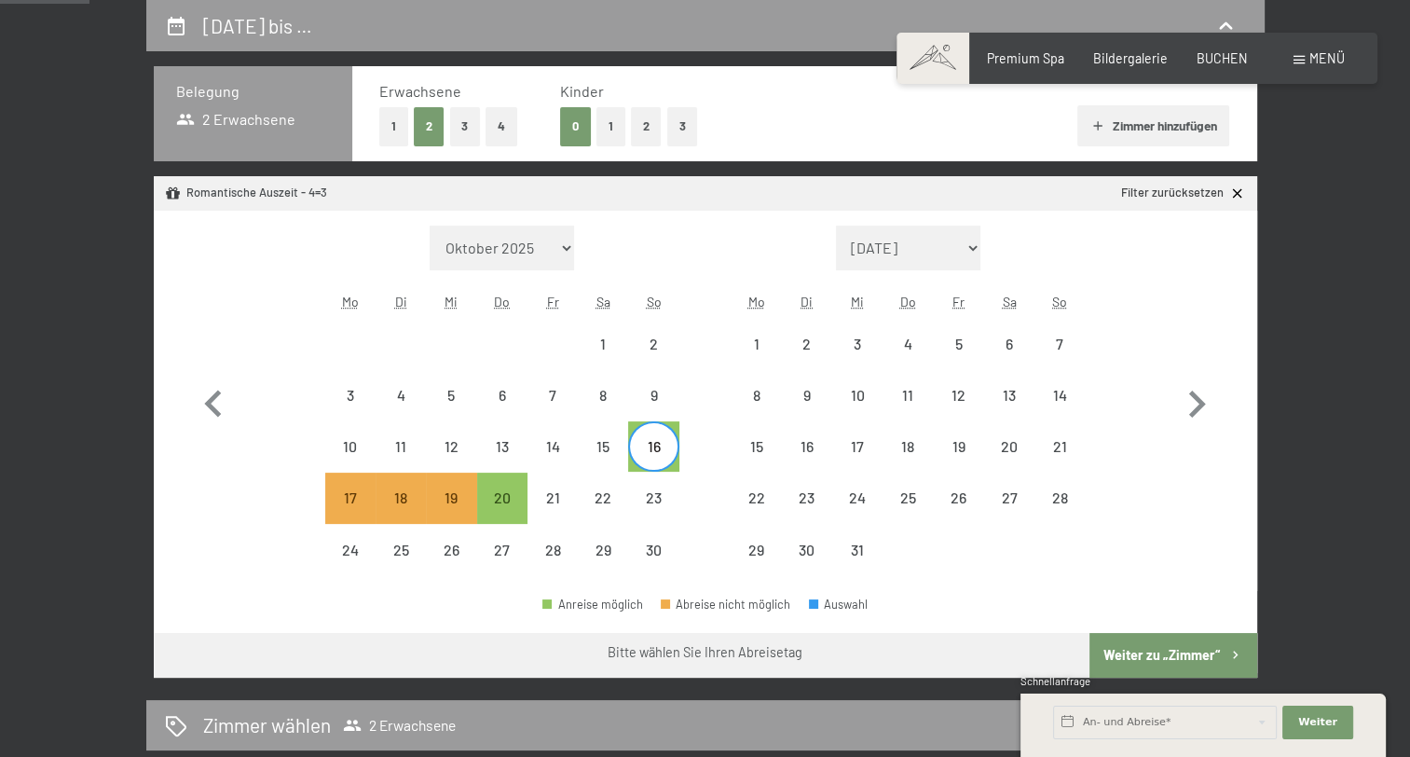
click at [1158, 652] on button "Weiter zu „Zimmer“" at bounding box center [1173, 655] width 167 height 45
select select "2025-11-01"
select select "2025-12-01"
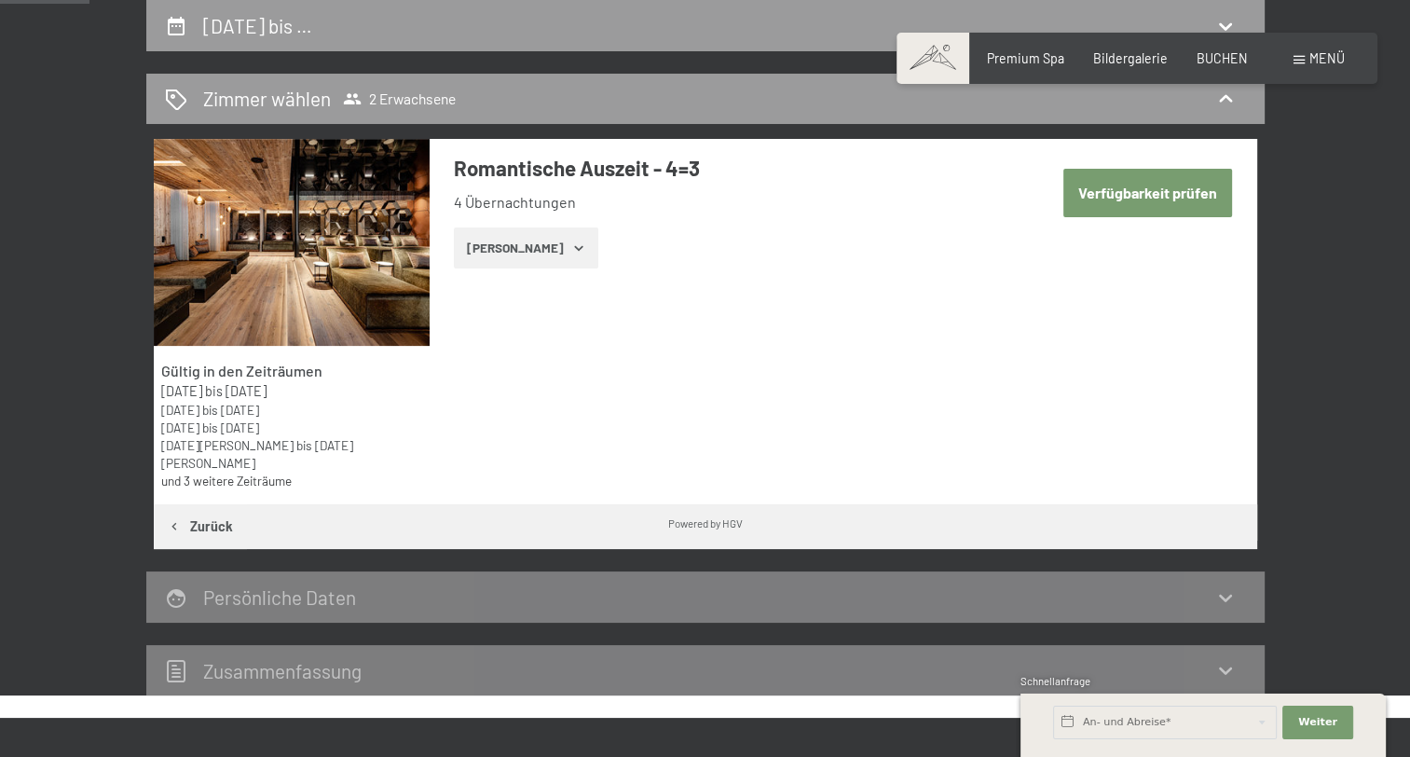
click at [518, 250] on button "Zeige Zimmer" at bounding box center [526, 247] width 144 height 41
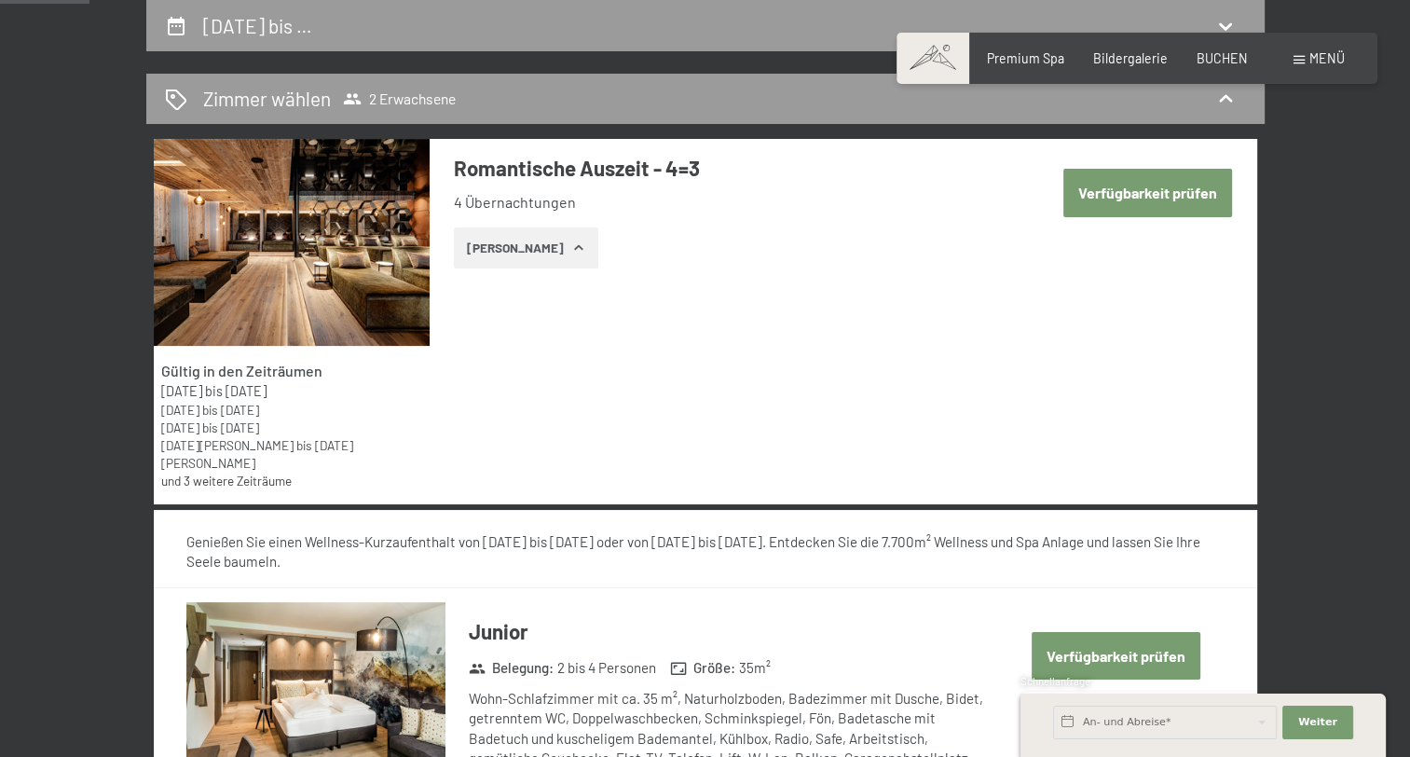
scroll to position [858, 0]
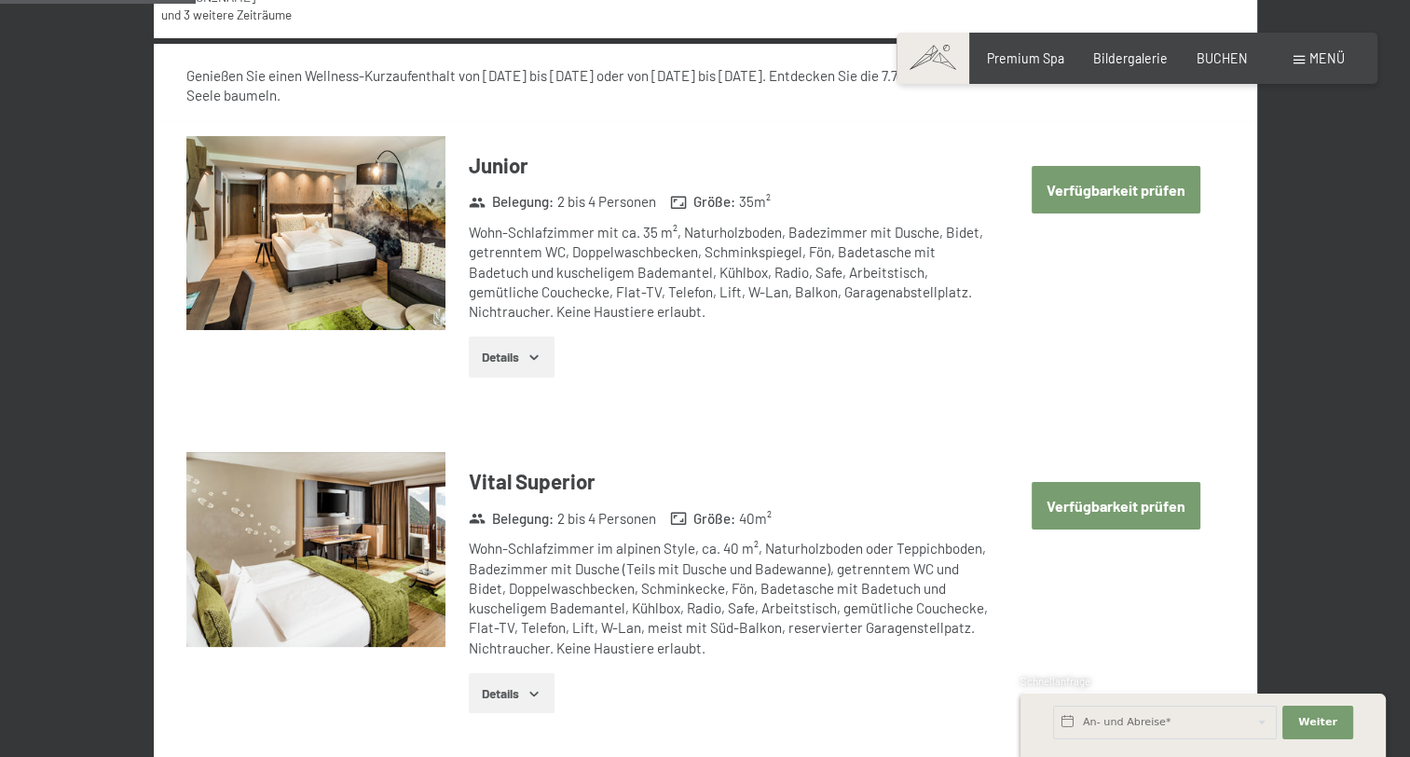
click at [1148, 484] on button "Verfügbarkeit prüfen" at bounding box center [1116, 506] width 169 height 48
select select "2025-11-01"
select select "2025-12-01"
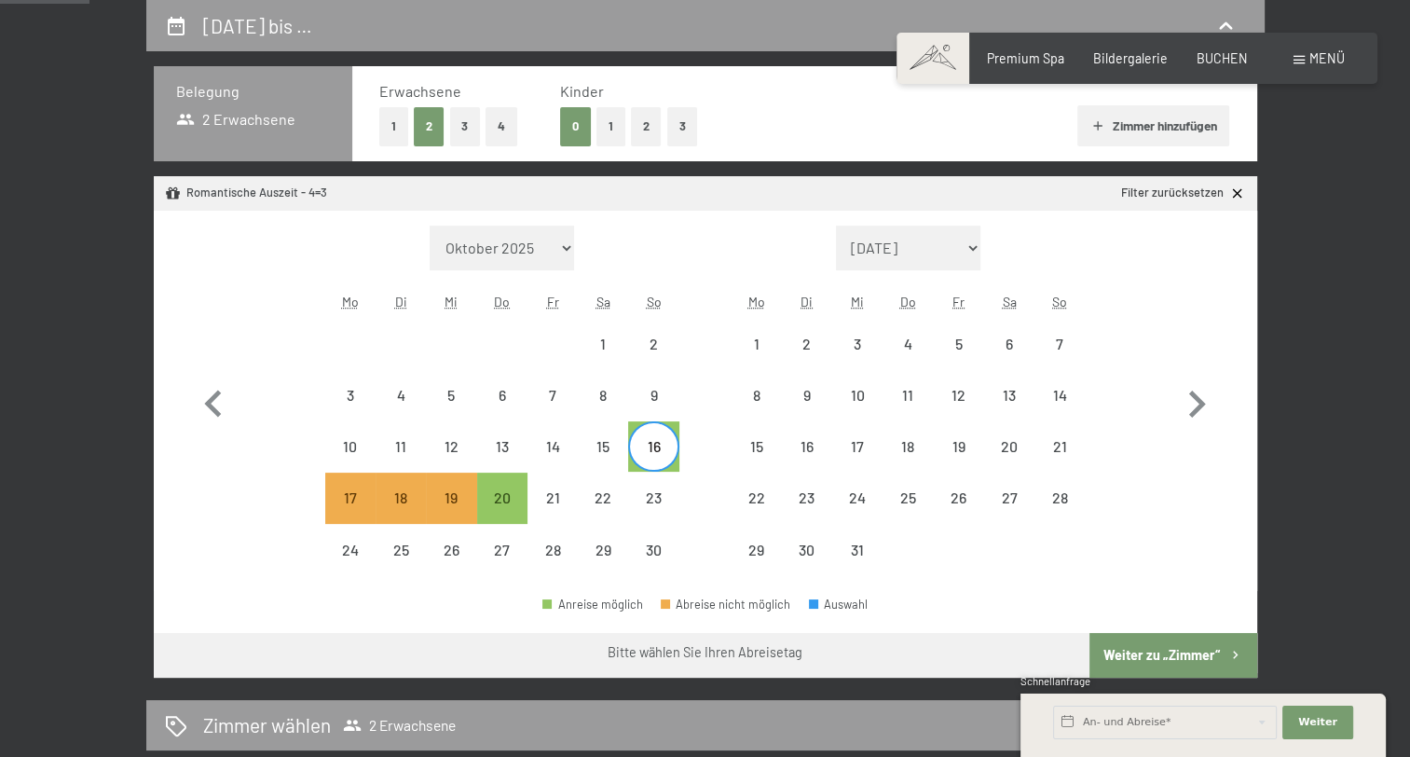
scroll to position [671, 0]
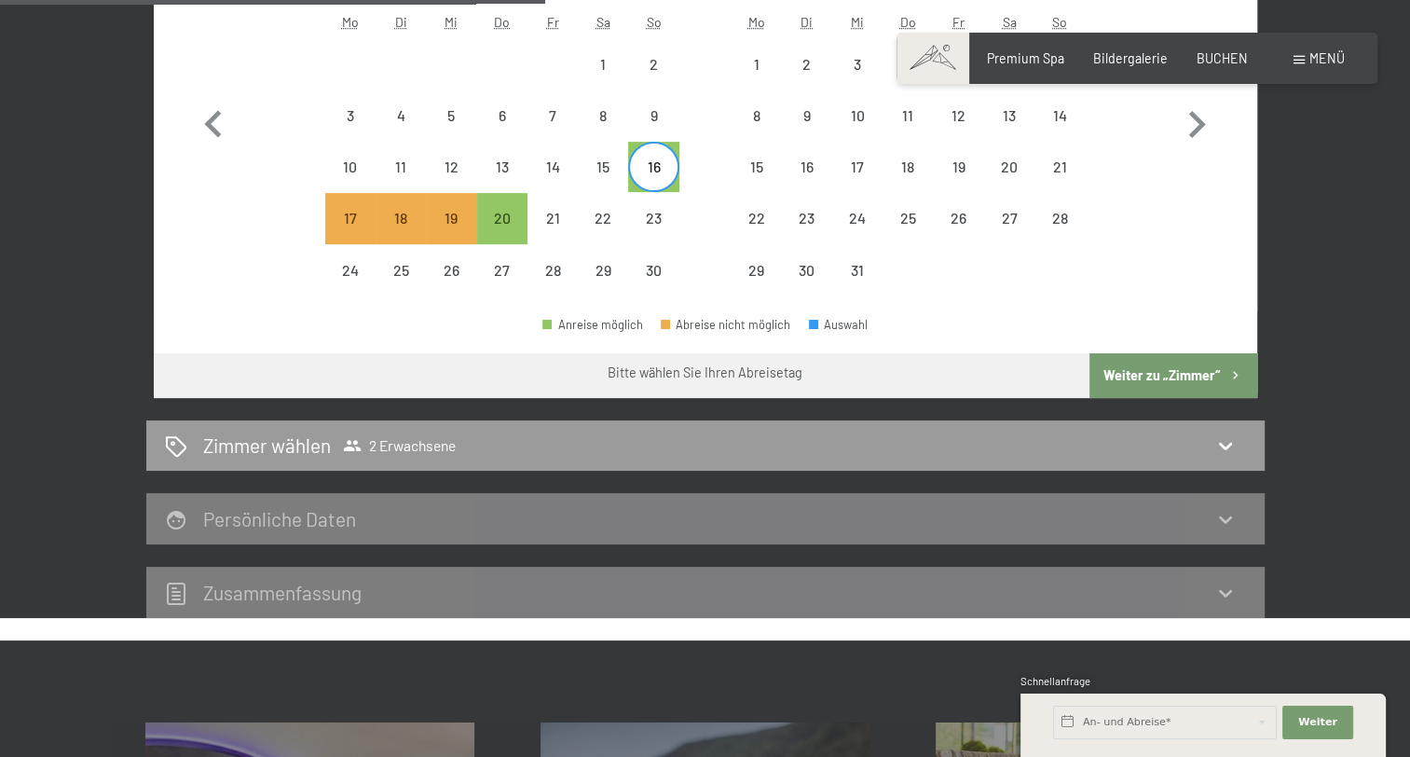
click at [1164, 378] on button "Weiter zu „Zimmer“" at bounding box center [1173, 375] width 167 height 45
select select "2025-11-01"
select select "2025-12-01"
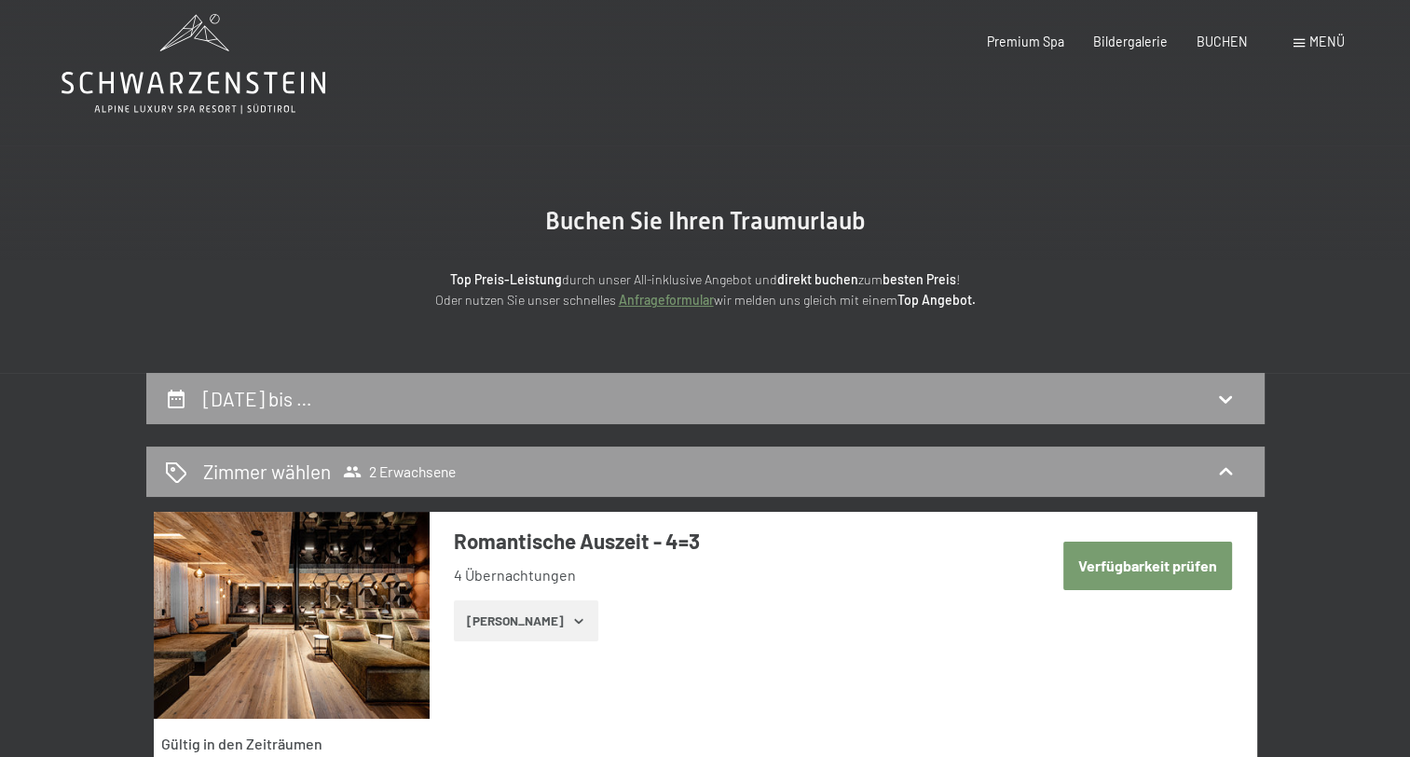
scroll to position [0, 0]
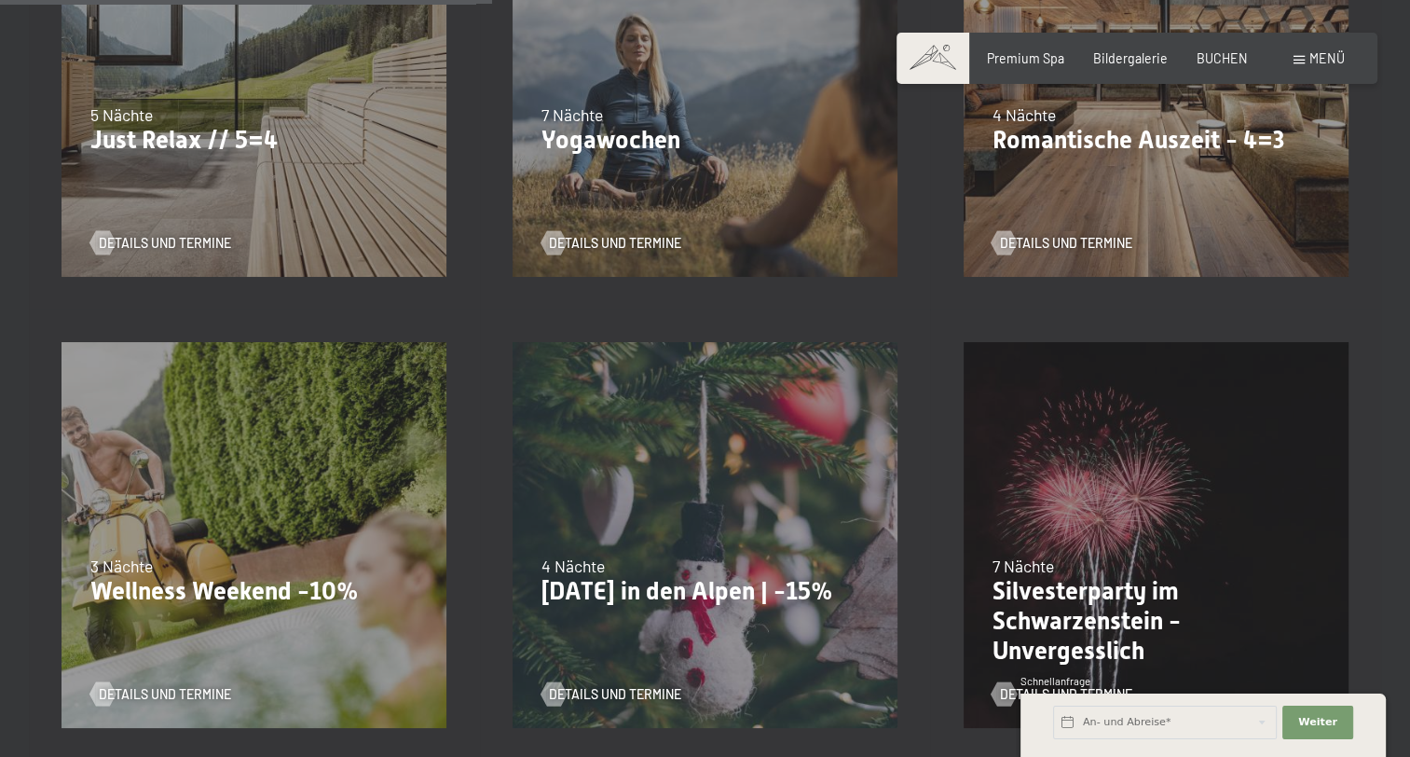
scroll to position [1305, 0]
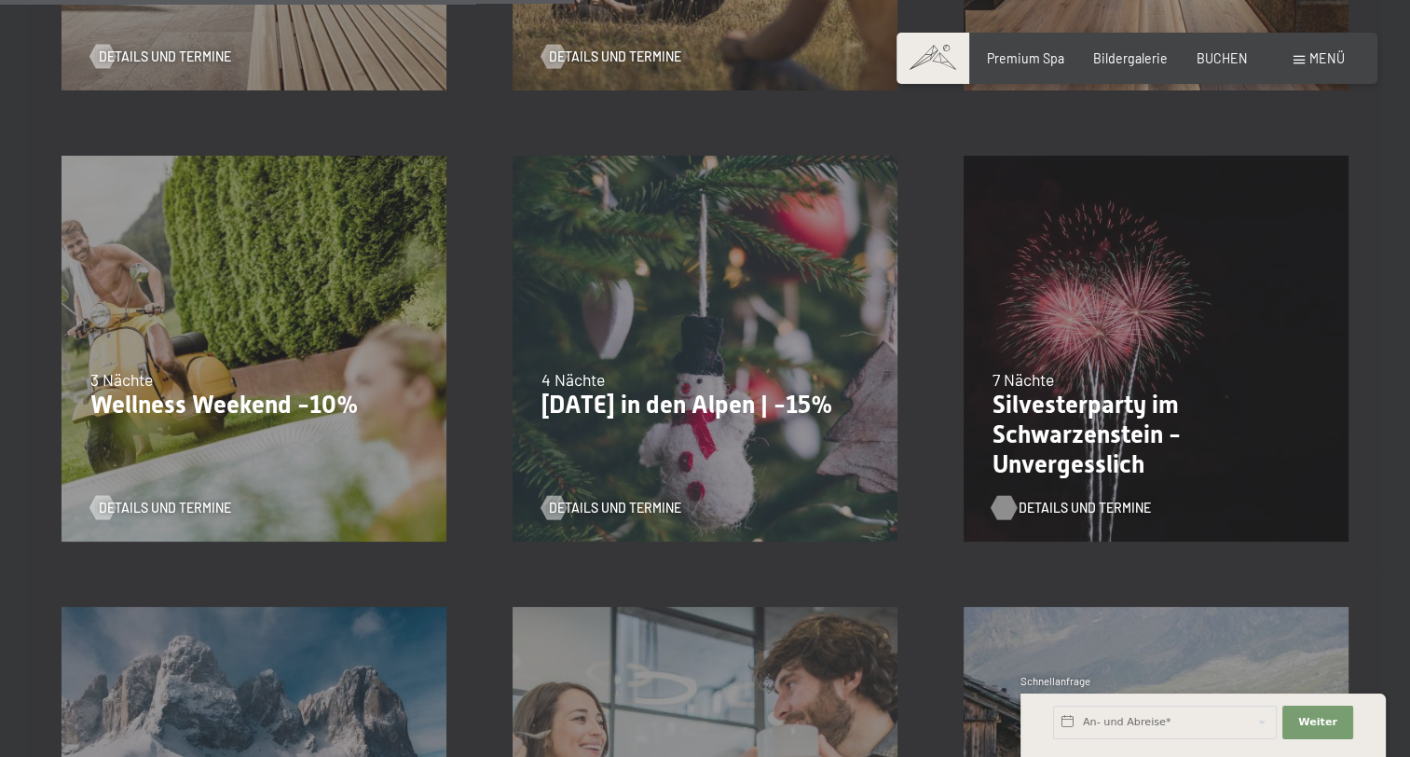
click at [1051, 507] on span "Details und Termine" at bounding box center [1085, 508] width 132 height 19
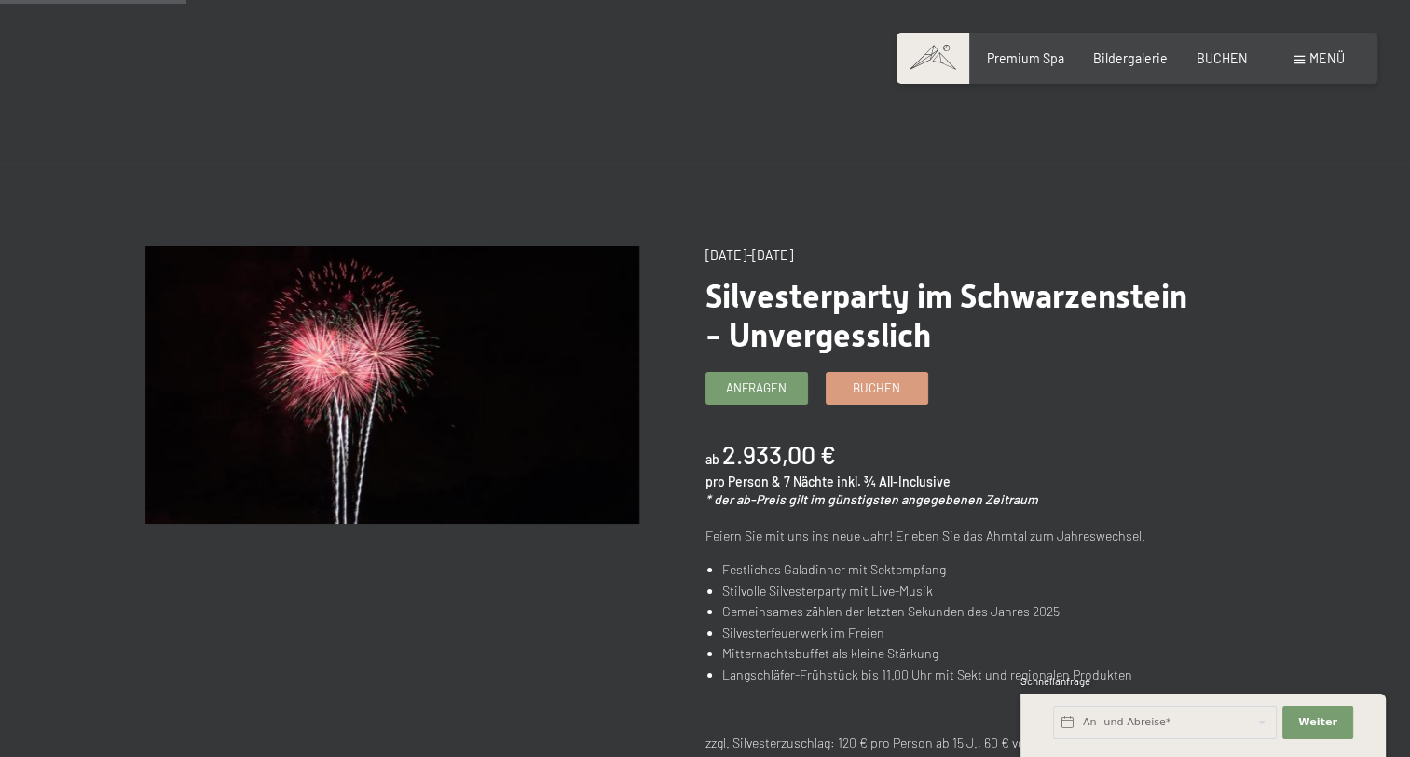
scroll to position [280, 0]
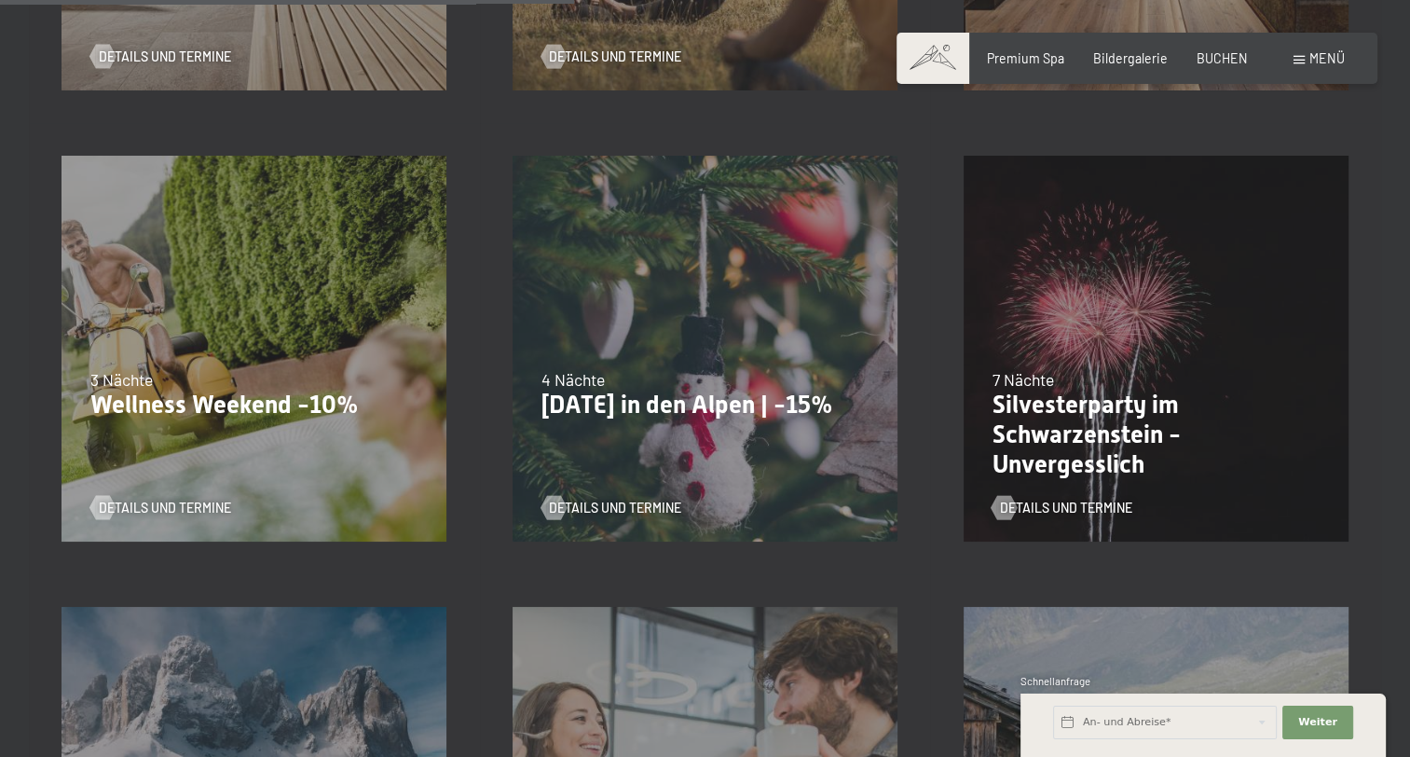
scroll to position [1678, 0]
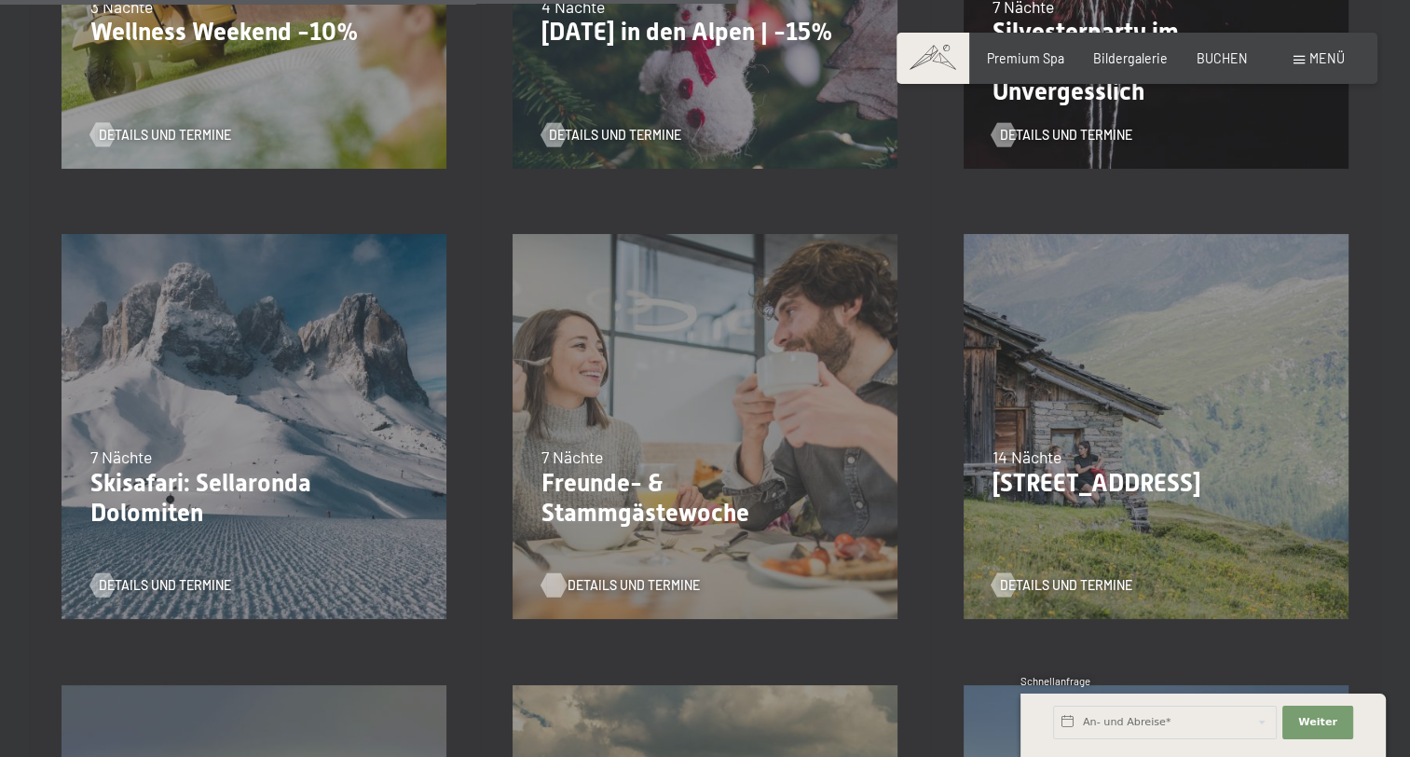
click at [581, 584] on span "Details und Termine" at bounding box center [634, 585] width 132 height 19
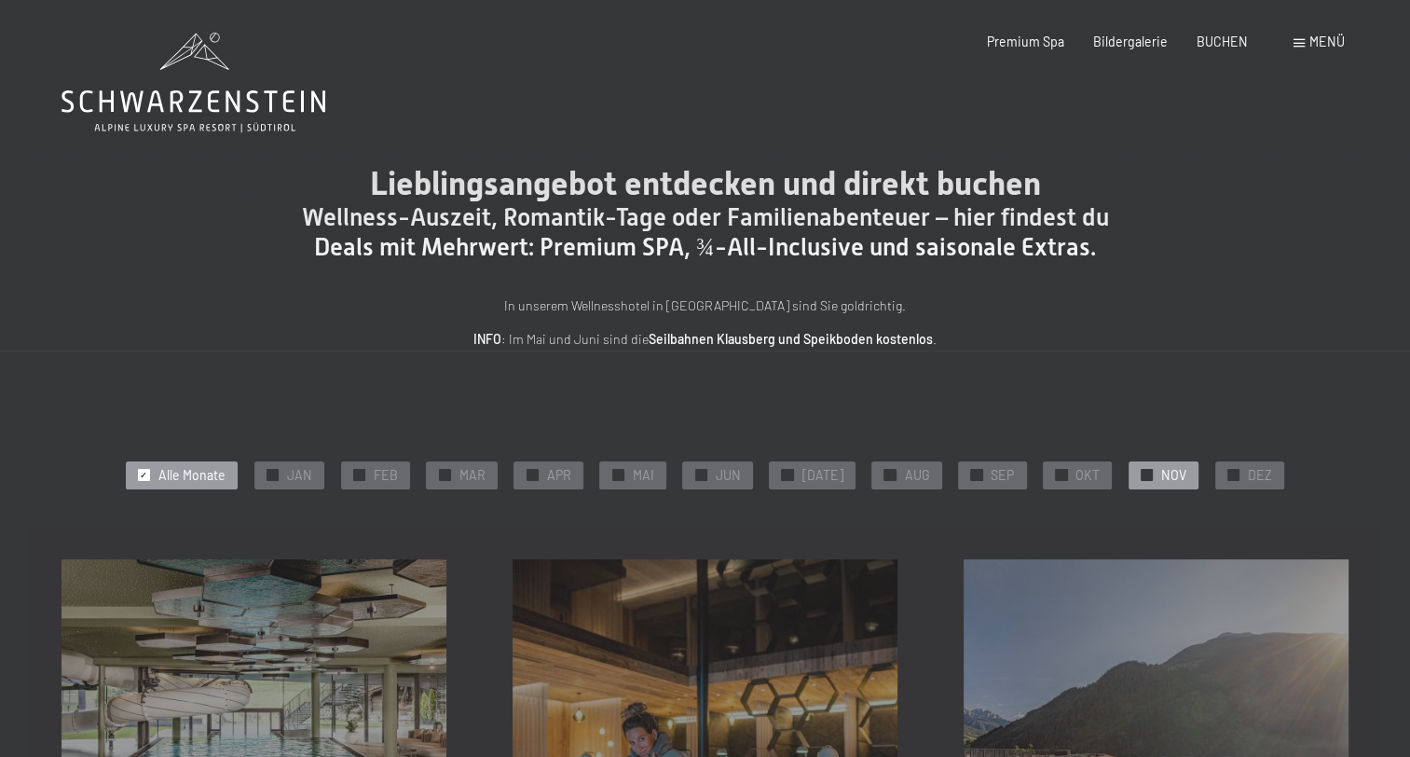
click at [1163, 477] on span "NOV" at bounding box center [1174, 475] width 25 height 19
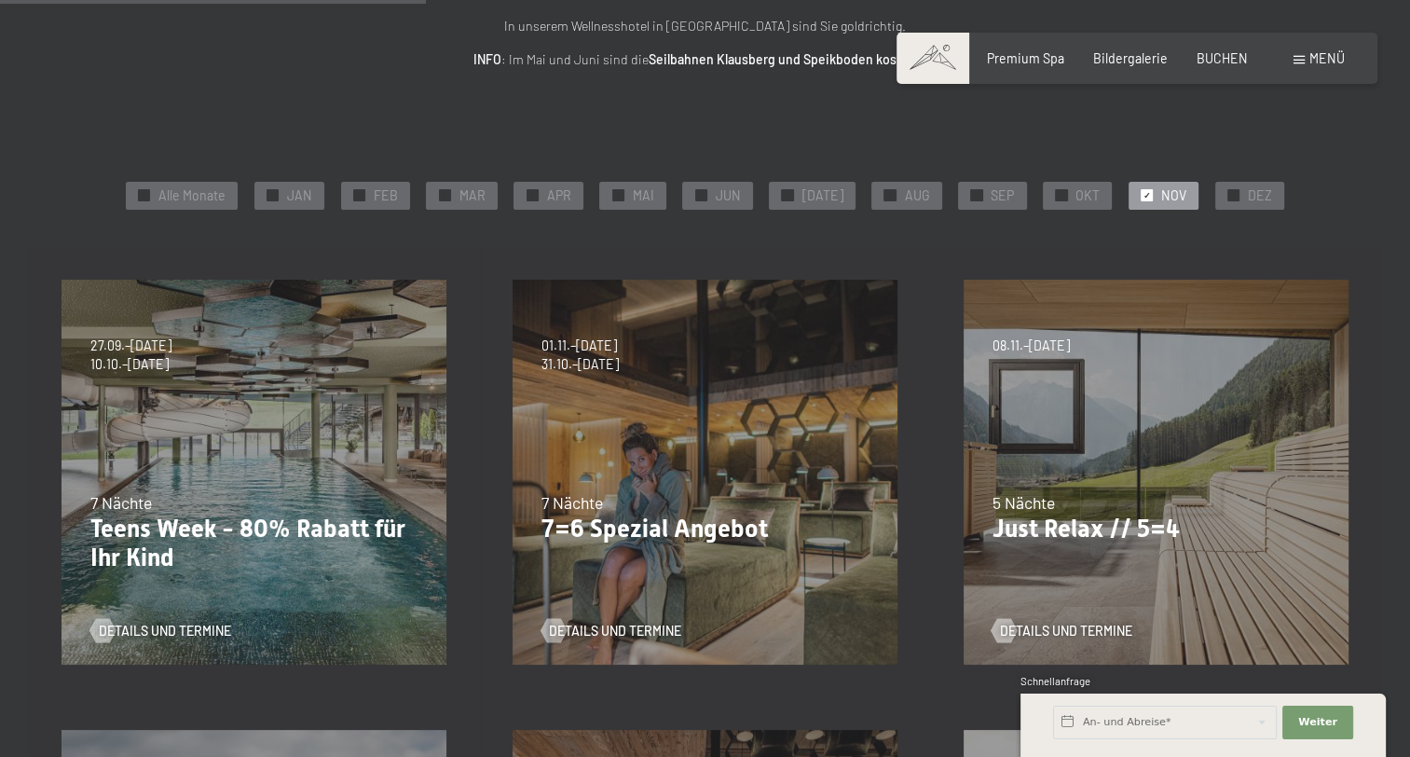
scroll to position [653, 0]
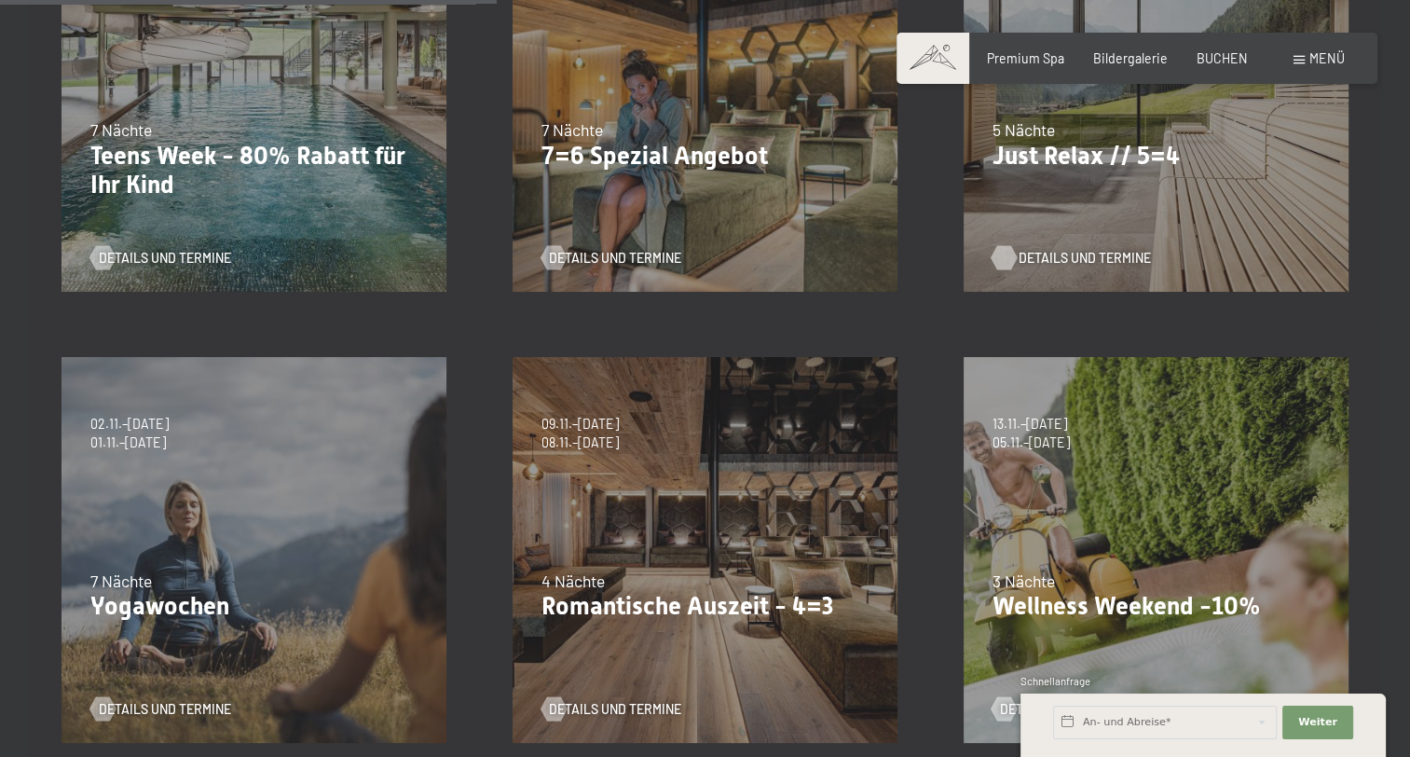
click at [1088, 262] on span "Details und Termine" at bounding box center [1085, 258] width 132 height 19
